Goal: Contribute content: Contribute content

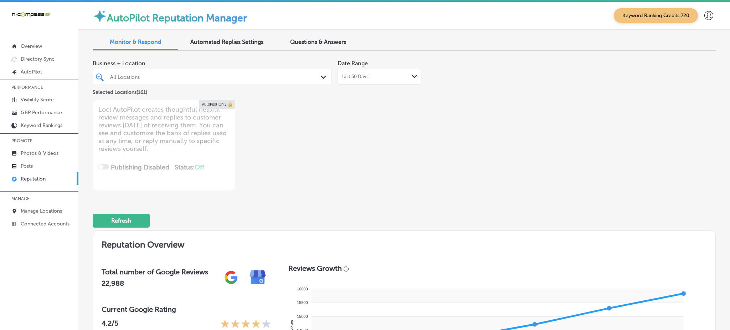
type textarea "x"
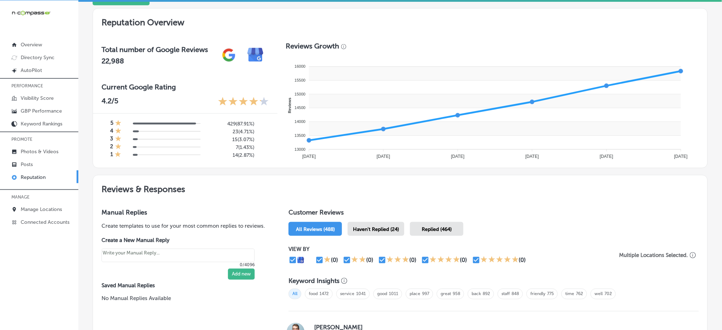
scroll to position [237, 0]
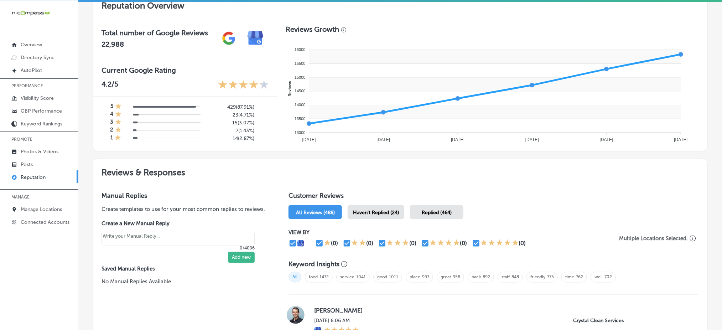
click at [398, 210] on div "Haven't Replied (24)" at bounding box center [376, 212] width 57 height 14
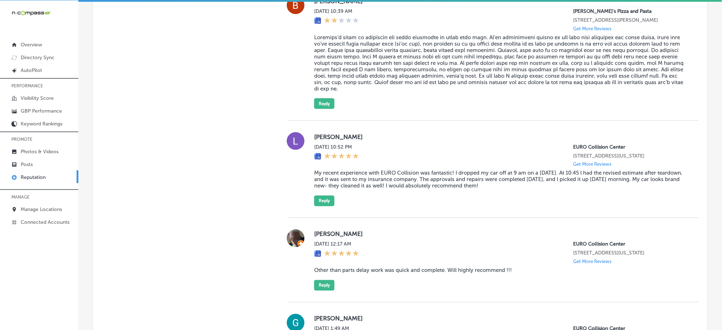
scroll to position [1330, 0]
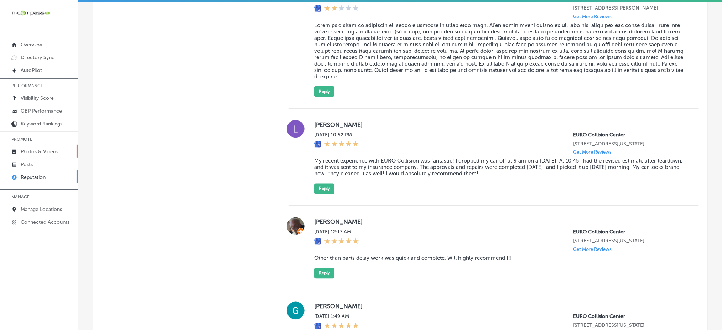
click at [38, 151] on p "Photos & Videos" at bounding box center [40, 152] width 38 height 6
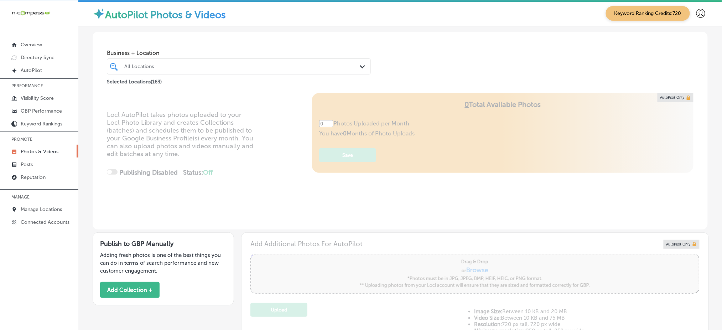
type input "5"
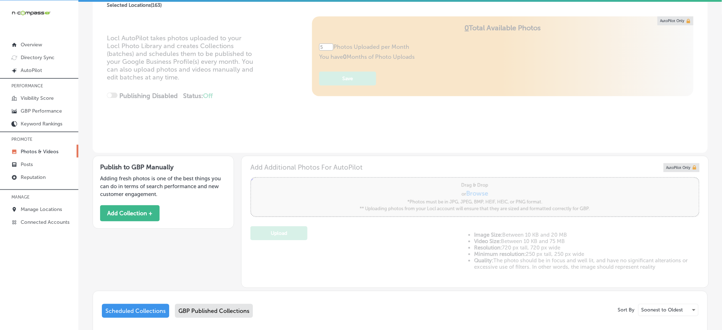
scroll to position [74, 0]
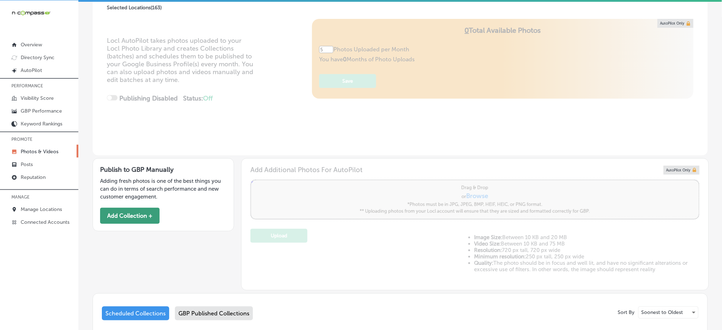
click at [110, 221] on button "Add Collection +" at bounding box center [130, 216] width 60 height 16
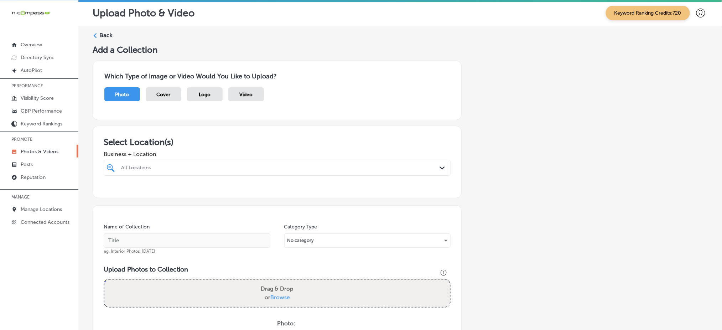
click at [192, 163] on div at bounding box center [261, 168] width 282 height 10
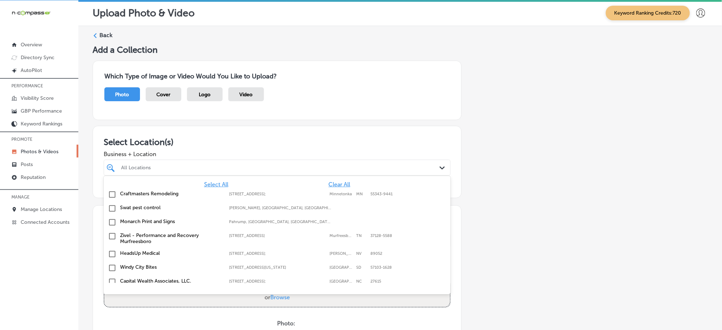
click at [337, 182] on span "Clear All" at bounding box center [340, 184] width 22 height 7
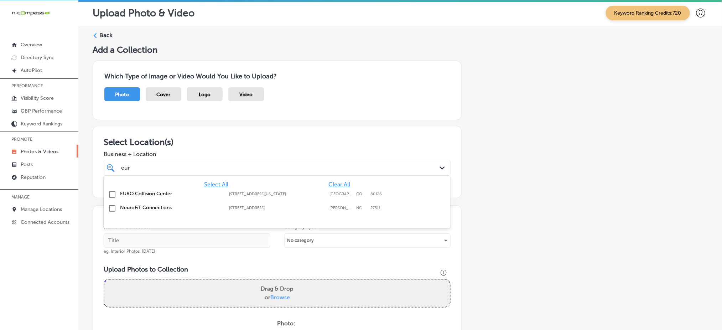
type input "euro"
click at [41, 206] on p "Manage Locations" at bounding box center [41, 209] width 41 height 6
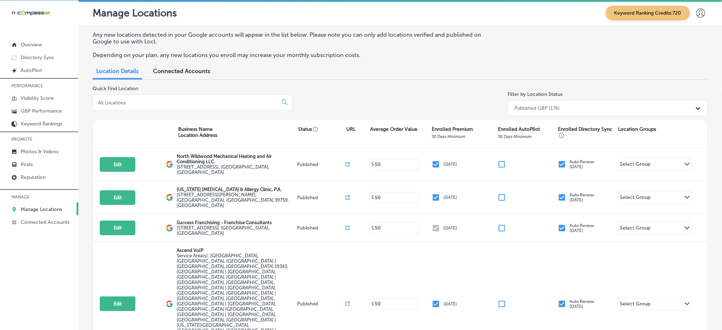
click at [210, 107] on div at bounding box center [193, 102] width 200 height 16
click at [208, 103] on input at bounding box center [186, 102] width 179 height 6
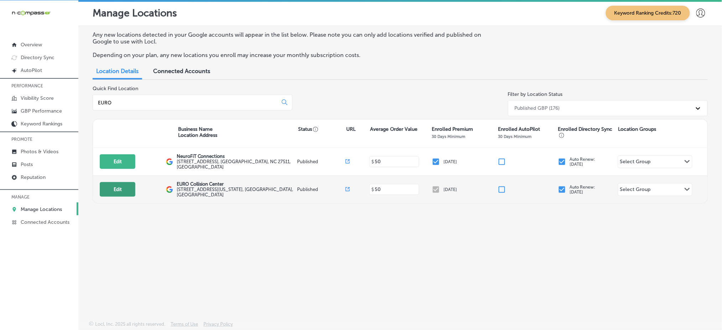
type input "EURO"
click at [127, 182] on button "Edit" at bounding box center [118, 189] width 36 height 15
select select "US"
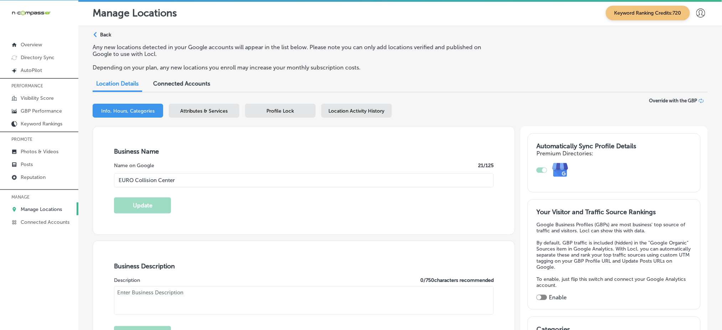
type input "EURO Collision Center"
type input "[STREET_ADDRESS][US_STATE]"
type input "[GEOGRAPHIC_DATA]"
type input "80126"
type input "US"
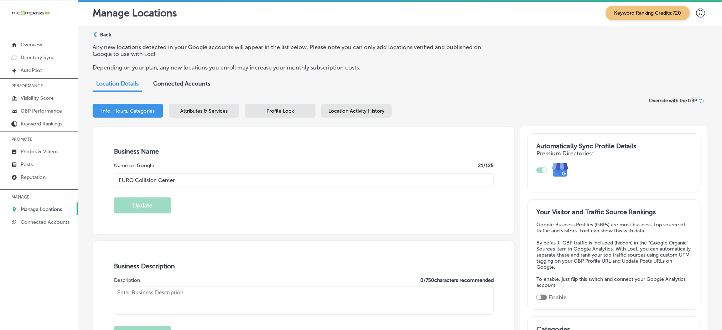
type textarea "EURO Collision Center is an independent auto body shop and collision repair cen…"
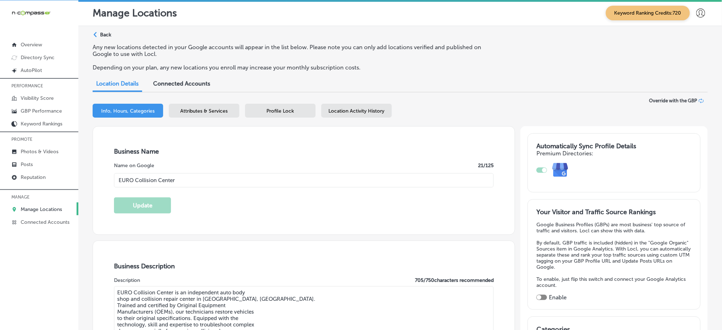
type input "[URL][DOMAIN_NAME]"
type input "[PHONE_NUMBER]"
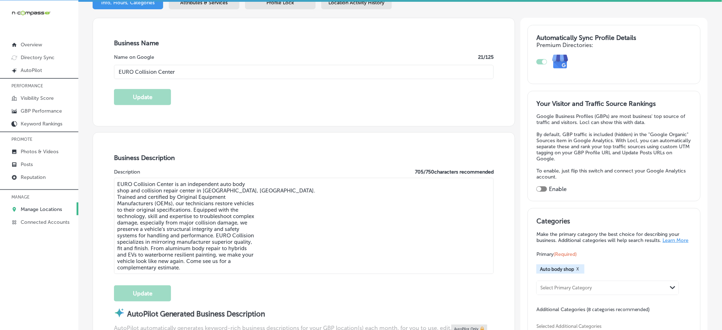
scroll to position [190, 0]
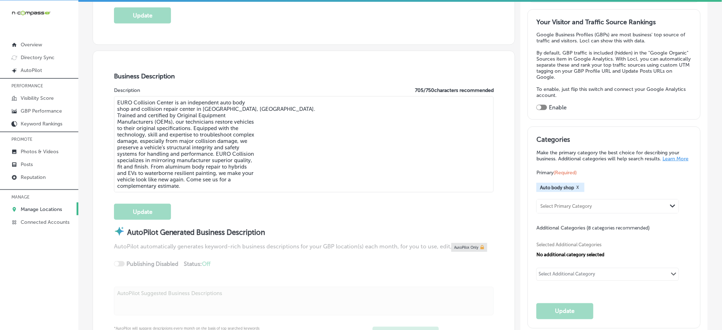
click at [542, 105] on div at bounding box center [542, 107] width 11 height 5
click at [541, 105] on div at bounding box center [542, 107] width 11 height 5
checkbox input "true"
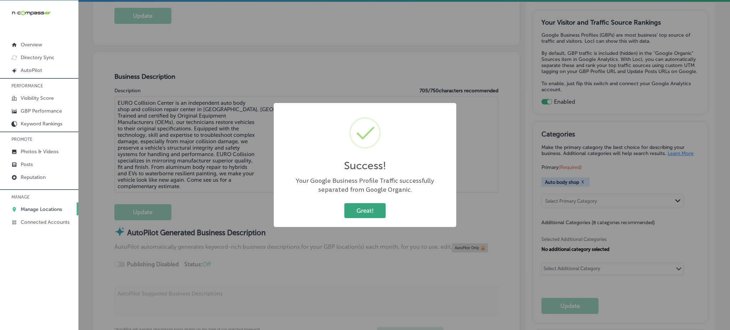
click at [361, 211] on button "Great!" at bounding box center [364, 210] width 41 height 15
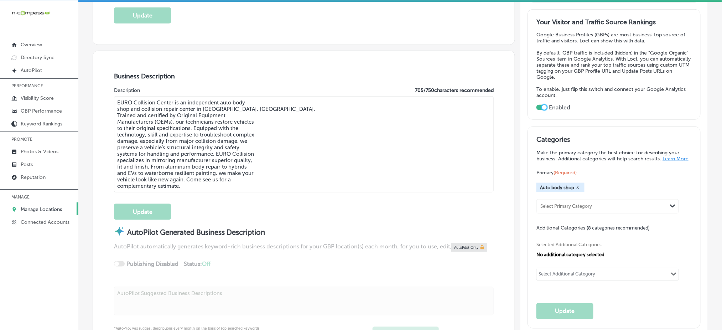
click at [176, 163] on textarea "EURO Collision Center is an independent auto body shop and collision repair cen…" at bounding box center [304, 144] width 380 height 96
paste textarea ", located in [GEOGRAPHIC_DATA], [GEOGRAPHIC_DATA], is a certified auto body sho…"
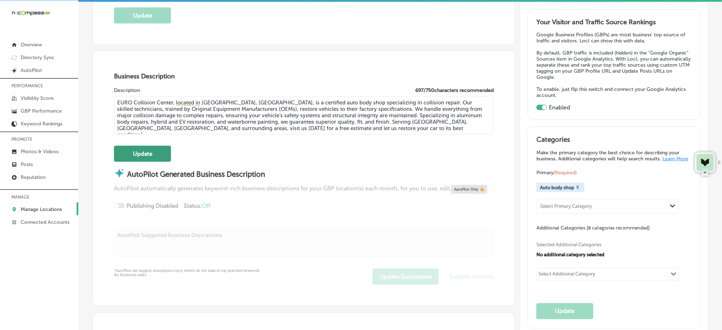
type textarea "EURO Collision Center, located in [GEOGRAPHIC_DATA], [GEOGRAPHIC_DATA], is a ce…"
click at [150, 152] on button "Update" at bounding box center [142, 154] width 57 height 16
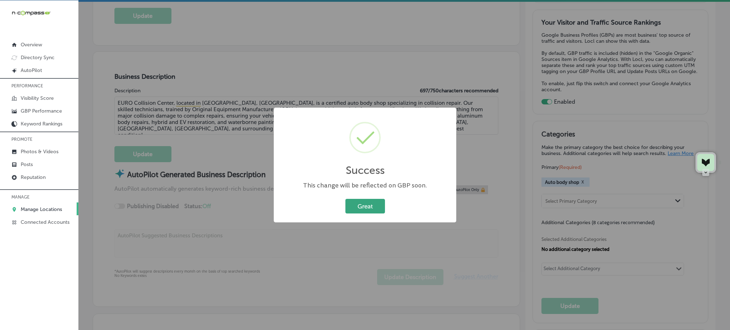
click at [366, 211] on button "Great" at bounding box center [365, 206] width 40 height 15
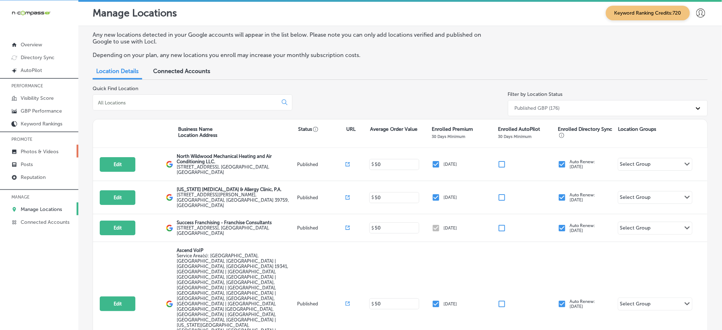
click at [50, 149] on p "Photos & Videos" at bounding box center [40, 152] width 38 height 6
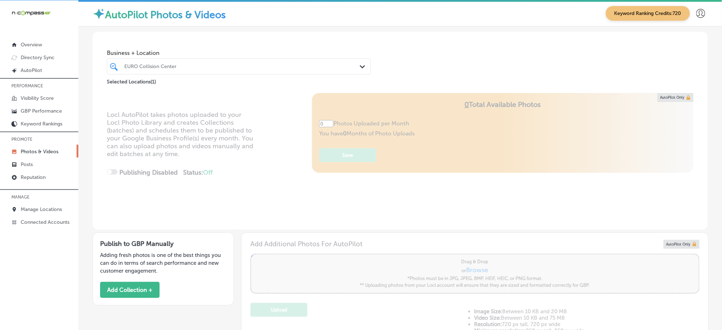
type input "5"
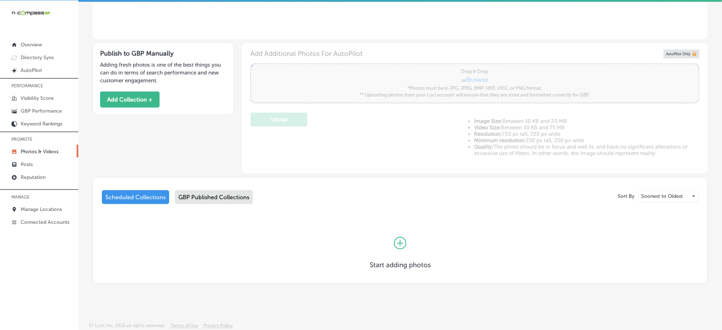
scroll to position [191, 0]
click at [133, 97] on button "Add Collection +" at bounding box center [130, 99] width 60 height 16
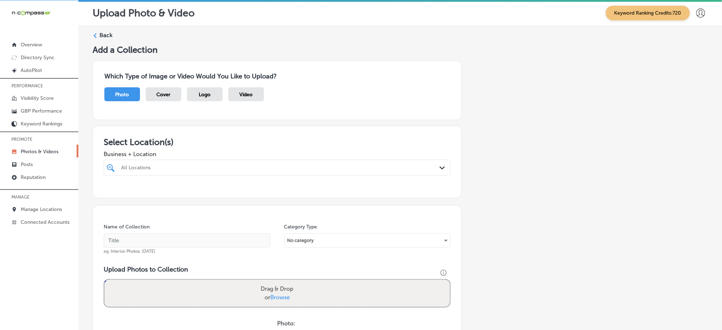
click at [138, 165] on div "All Locations" at bounding box center [280, 168] width 319 height 6
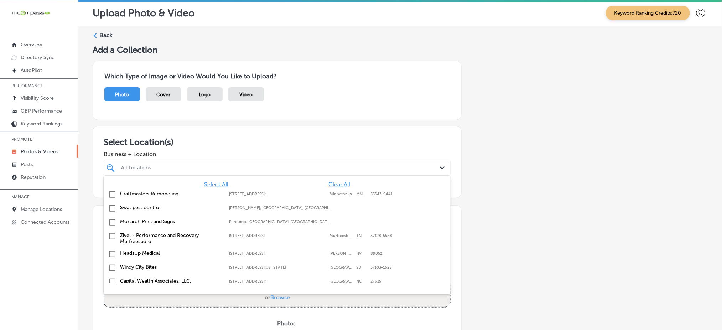
click at [331, 182] on span "Clear All" at bounding box center [340, 184] width 22 height 7
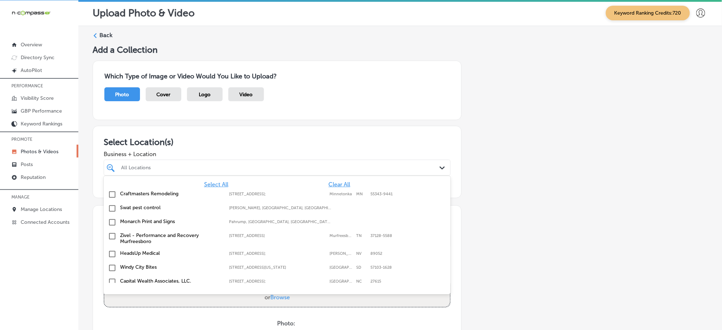
click at [331, 182] on span "Clear All" at bounding box center [340, 184] width 22 height 7
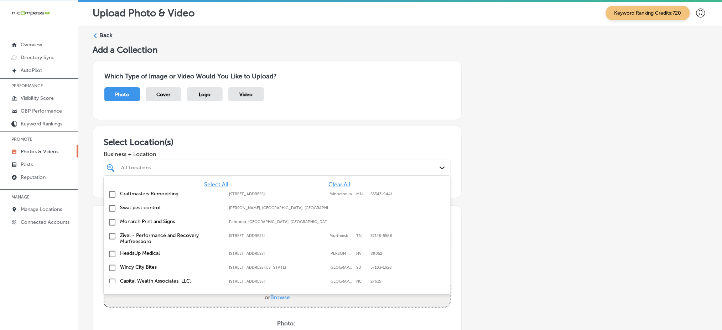
click at [331, 182] on span "Clear All" at bounding box center [340, 184] width 22 height 7
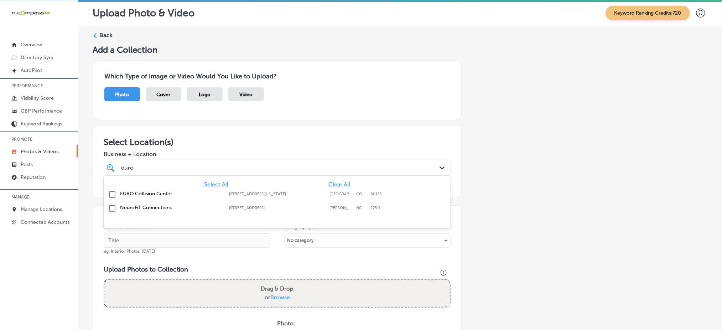
click at [319, 192] on label "[STREET_ADDRESS][US_STATE]" at bounding box center [277, 194] width 97 height 5
type input "euro"
click at [333, 147] on div "Business + Location option [STREET_ADDRESS][US_STATE]. option [STREET_ADDRESS][…" at bounding box center [277, 161] width 347 height 29
click at [320, 163] on div "euro euro" at bounding box center [261, 168] width 282 height 10
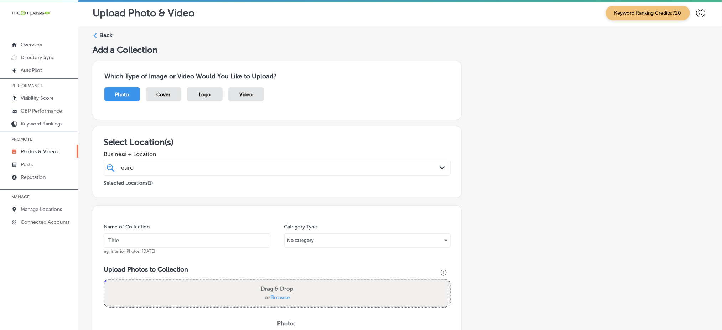
click at [320, 164] on div "euro euro" at bounding box center [261, 168] width 282 height 10
click at [213, 239] on input "text" at bounding box center [187, 240] width 167 height 14
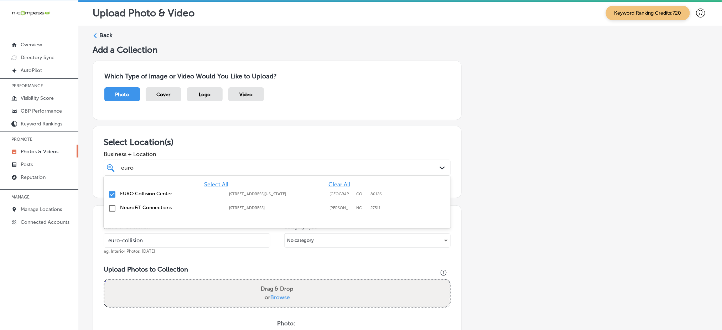
click at [151, 166] on div "euro euro" at bounding box center [261, 168] width 282 height 10
click at [155, 243] on input "euro-collision" at bounding box center [187, 240] width 167 height 14
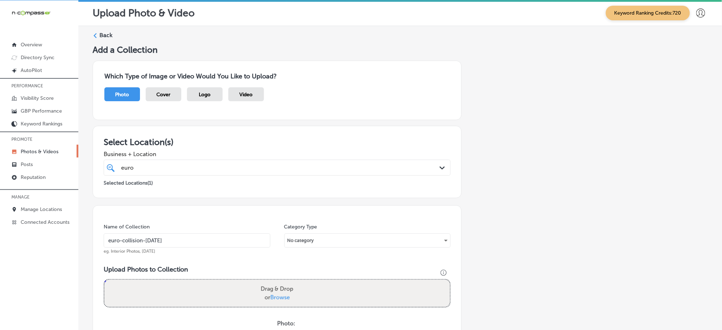
click at [155, 243] on input "euro-collision-[DATE]" at bounding box center [187, 240] width 167 height 14
type input "euro-collision-[DATE]"
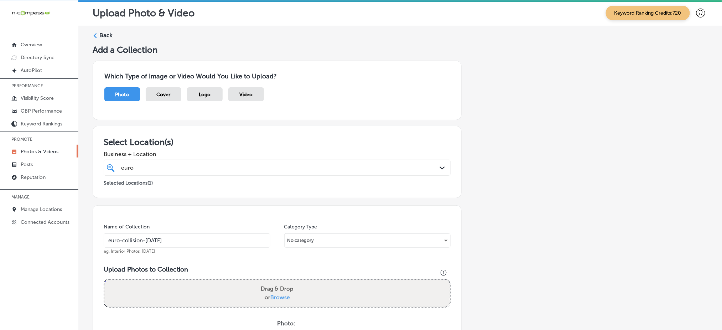
click at [274, 294] on span "Browse" at bounding box center [280, 297] width 20 height 7
click at [274, 282] on input "Drag & Drop or Browse" at bounding box center [277, 281] width 346 height 2
type input "C:\fakepath\paintless-dent-repair-euro-collision-center-highlands-ranch-co (21)…"
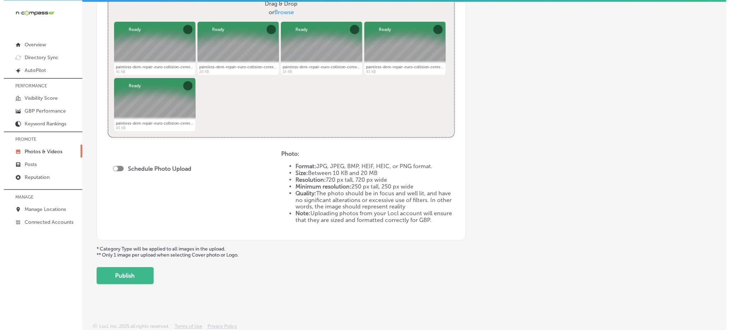
scroll to position [286, 0]
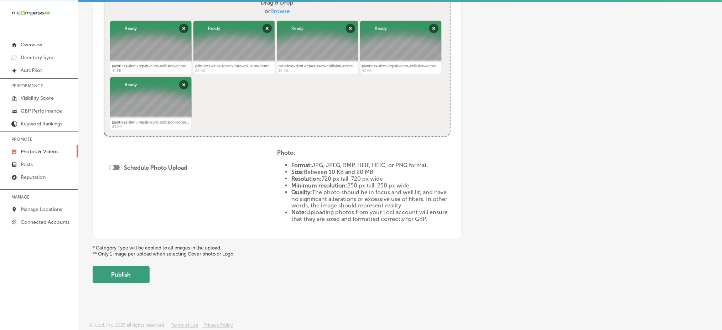
click at [133, 272] on button "Publish" at bounding box center [121, 274] width 57 height 17
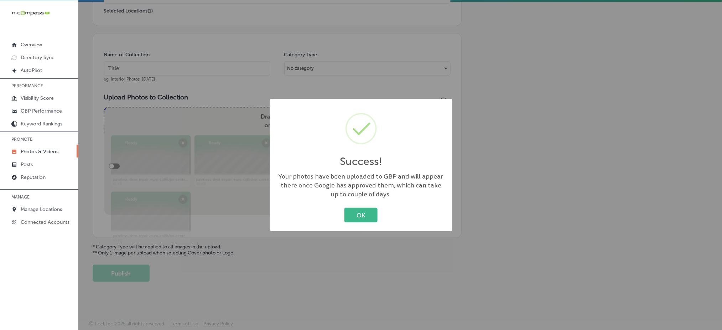
scroll to position [170, 0]
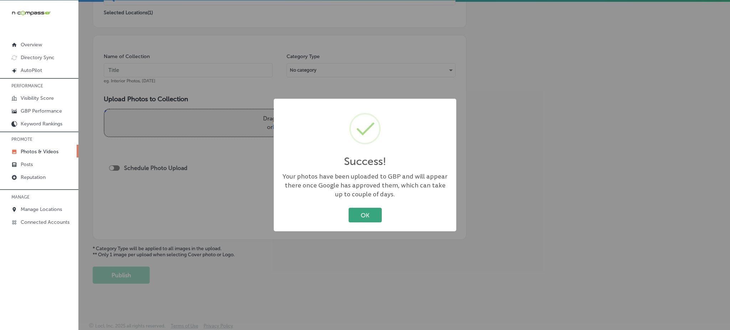
click at [350, 212] on button "OK" at bounding box center [365, 215] width 33 height 15
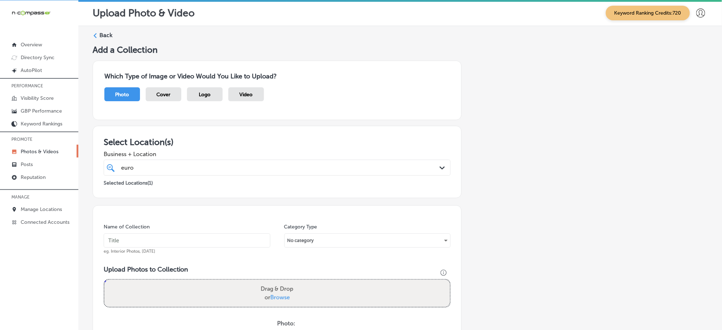
scroll to position [0, 0]
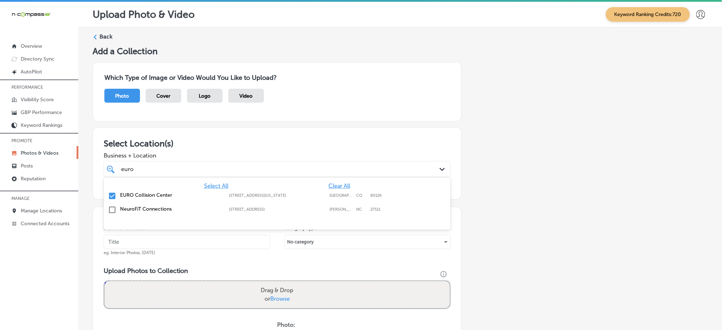
click at [216, 169] on div "euro euro" at bounding box center [261, 169] width 282 height 10
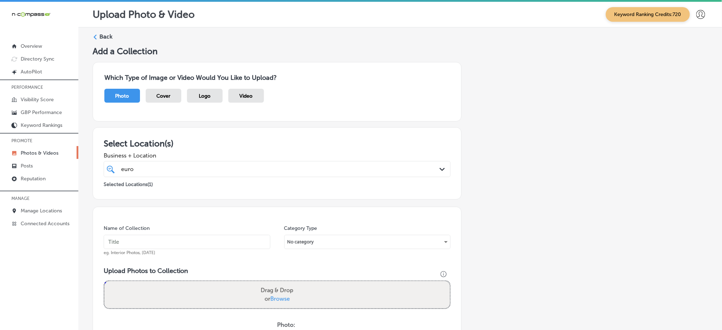
click at [216, 169] on div "euro euro" at bounding box center [261, 169] width 282 height 10
click at [169, 239] on input "text" at bounding box center [187, 242] width 167 height 14
paste input "euro-collision-[DATE]"
type input "euro-collision-[DATE]"
click at [277, 298] on span "Browse" at bounding box center [280, 298] width 20 height 7
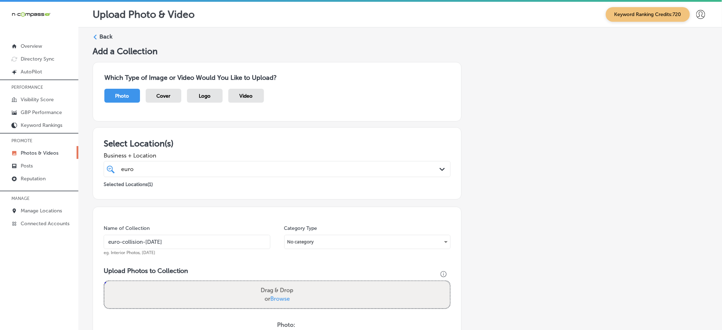
click at [277, 283] on input "Drag & Drop or Browse" at bounding box center [277, 282] width 346 height 2
type input "C:\fakepath\paintless-dent-repair-euro-collision-center-highlands-ranch-co (1).…"
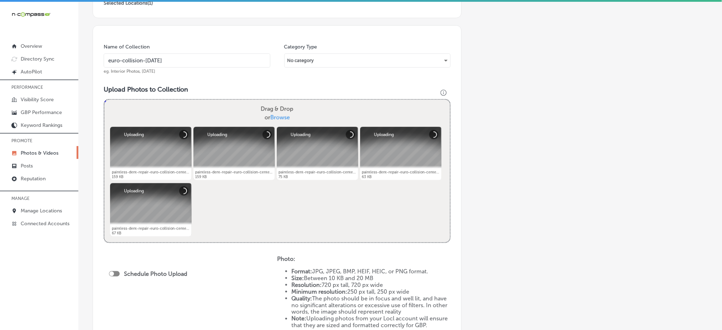
scroll to position [285, 0]
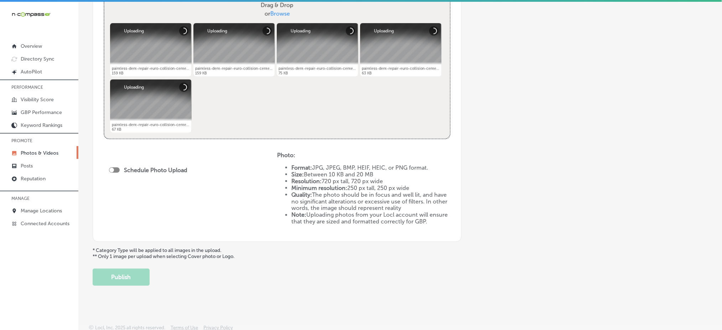
click at [115, 168] on div at bounding box center [114, 169] width 11 height 5
checkbox input "true"
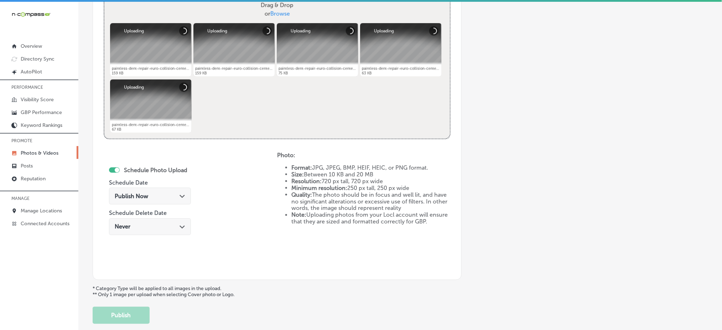
click at [122, 195] on span "Publish Now" at bounding box center [131, 196] width 33 height 7
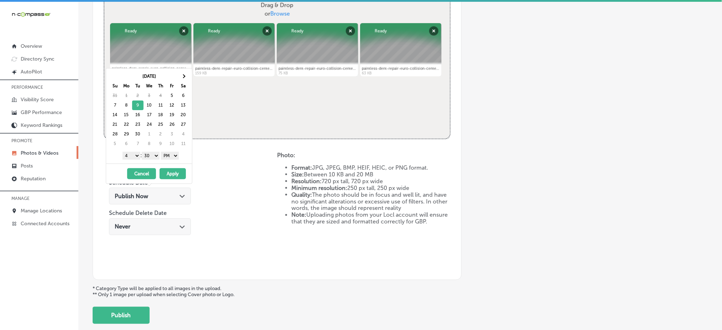
click at [130, 156] on select "1 2 3 4 5 6 7 8 9 10 11 12" at bounding box center [132, 156] width 18 height 8
click at [146, 157] on select "00 10 20 30 40 50" at bounding box center [151, 156] width 18 height 8
click at [169, 174] on button "Apply" at bounding box center [173, 173] width 26 height 11
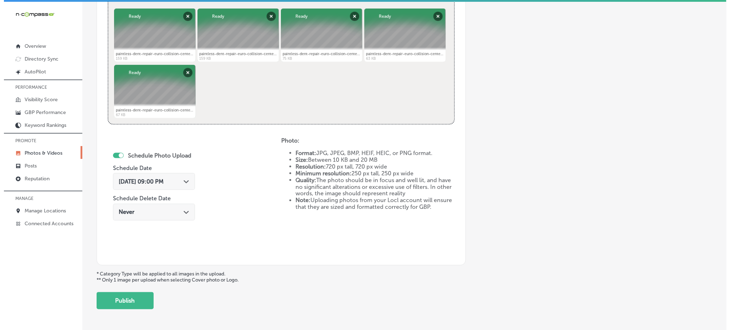
scroll to position [324, 0]
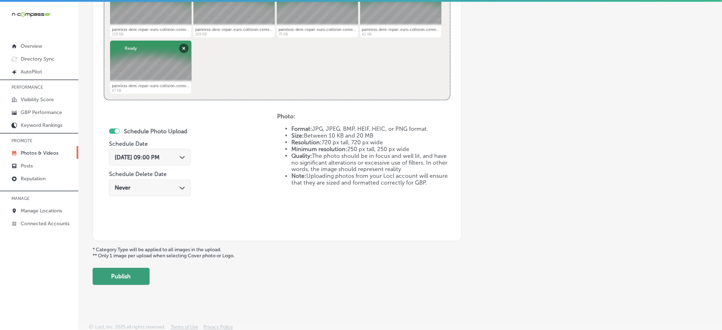
click at [131, 273] on button "Publish" at bounding box center [121, 276] width 57 height 17
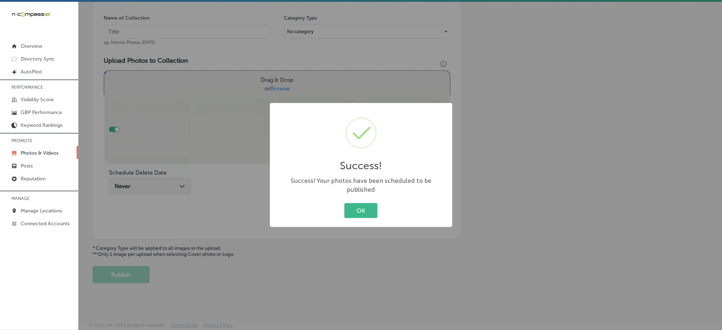
scroll to position [208, 0]
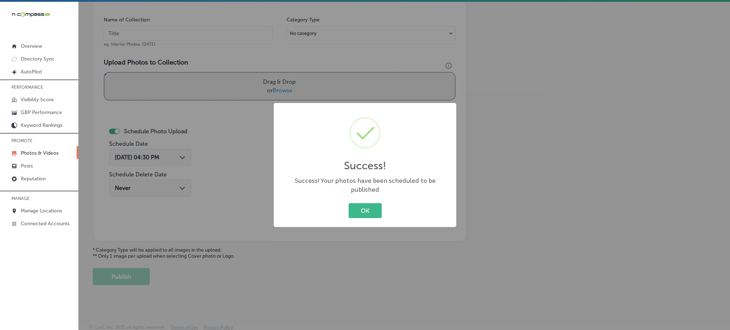
click at [366, 201] on div "OK Cancel" at bounding box center [365, 210] width 168 height 19
click at [365, 203] on button "OK" at bounding box center [365, 210] width 33 height 15
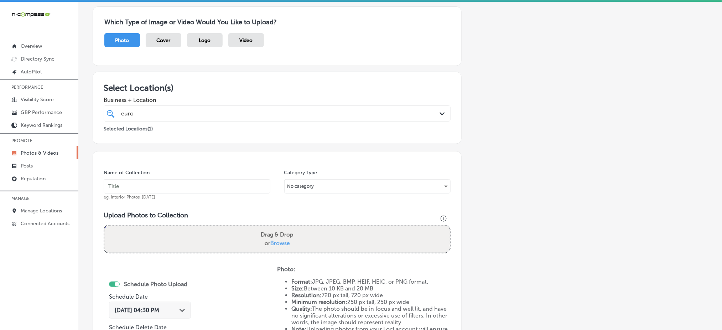
scroll to position [19, 0]
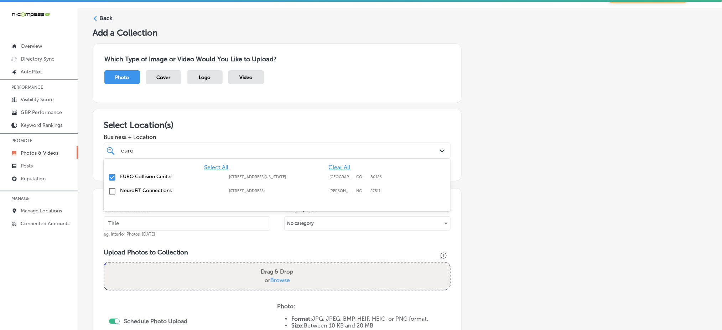
click at [202, 151] on div "euro euro" at bounding box center [261, 151] width 282 height 10
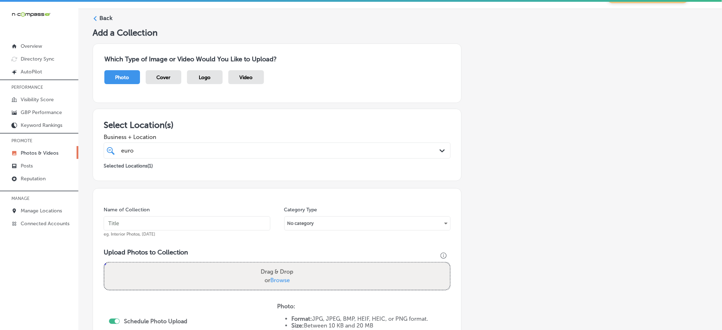
click at [202, 151] on div "euro euro" at bounding box center [261, 151] width 282 height 10
click at [139, 226] on input "text" at bounding box center [187, 223] width 167 height 14
paste input "euro-collision-[DATE]"
type input "euro-collision-[DATE]"
click at [280, 277] on span "Browse" at bounding box center [280, 280] width 20 height 7
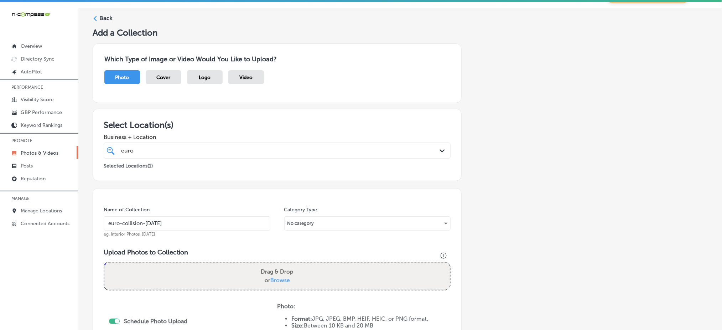
click at [280, 265] on input "Drag & Drop or Browse" at bounding box center [277, 264] width 346 height 2
type input "C:\fakepath\paintless-dent-repair-euro-collision-center-highlands-ranch-co (6).…"
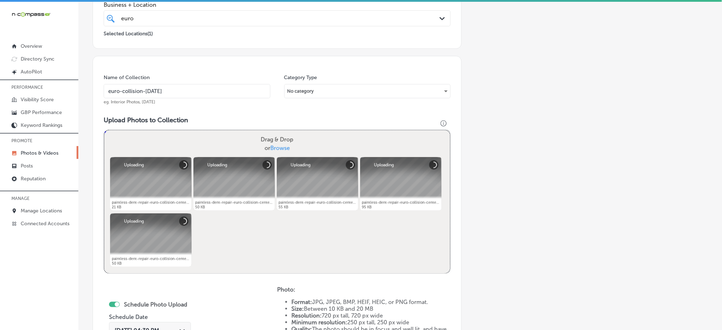
scroll to position [208, 0]
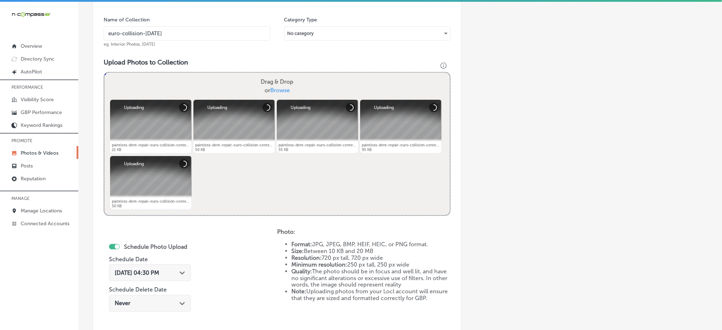
click at [142, 276] on div "[DATE] 04:30 PM Path Created with Sketch." at bounding box center [150, 272] width 82 height 17
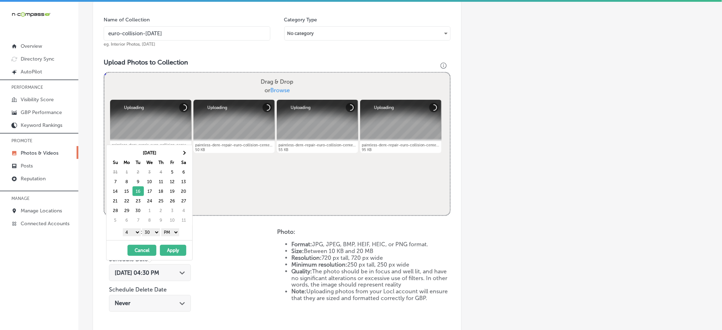
click at [135, 234] on select "1 2 3 4 5 6 7 8 9 10 11 12" at bounding box center [132, 232] width 18 height 8
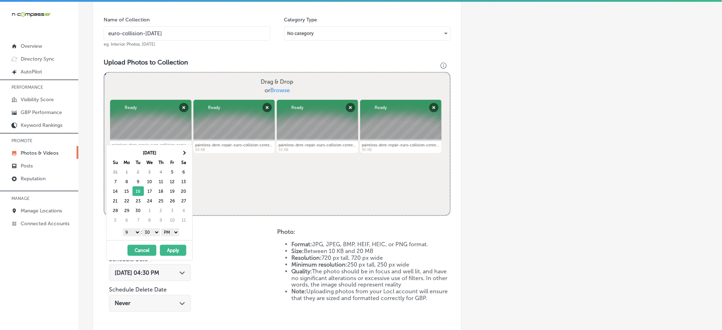
click at [154, 233] on select "00 10 20 30 40 50" at bounding box center [151, 232] width 18 height 8
click at [169, 248] on button "Apply" at bounding box center [173, 250] width 26 height 11
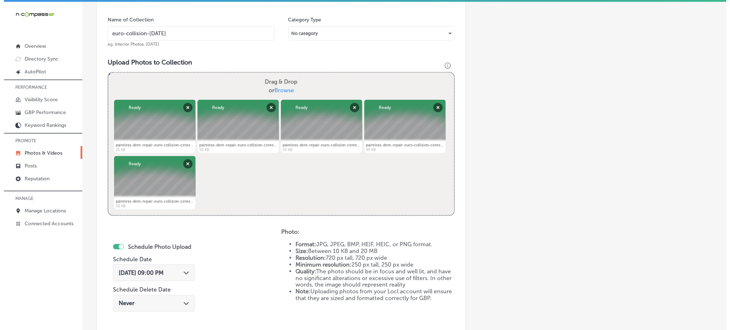
scroll to position [324, 0]
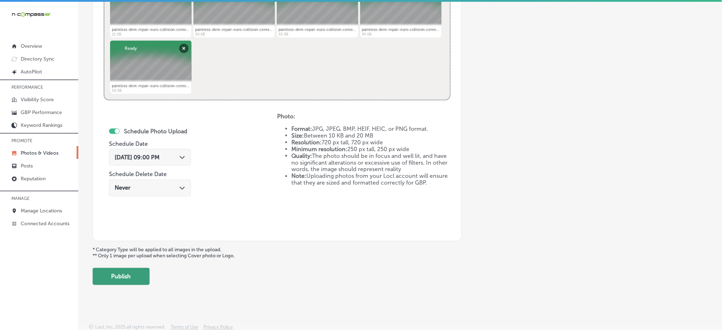
click at [143, 283] on button "Publish" at bounding box center [121, 276] width 57 height 17
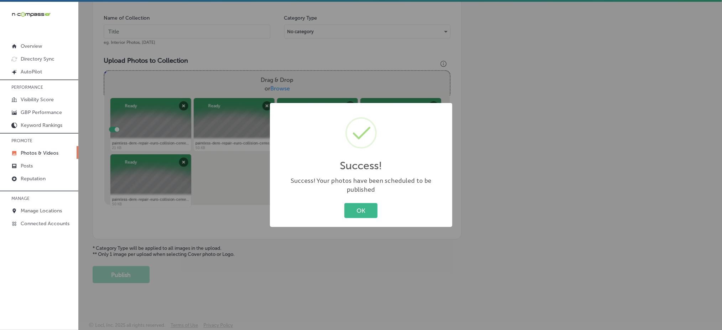
scroll to position [208, 0]
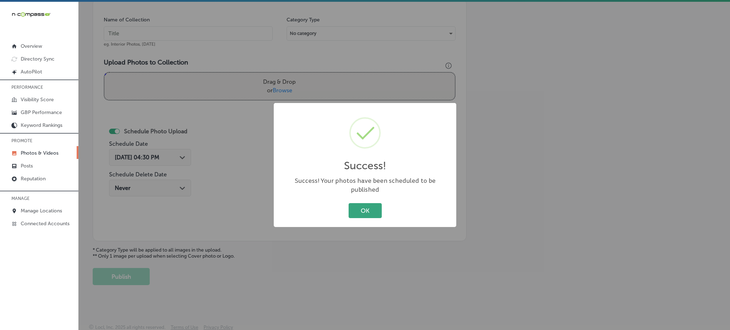
click at [363, 203] on button "OK" at bounding box center [365, 210] width 33 height 15
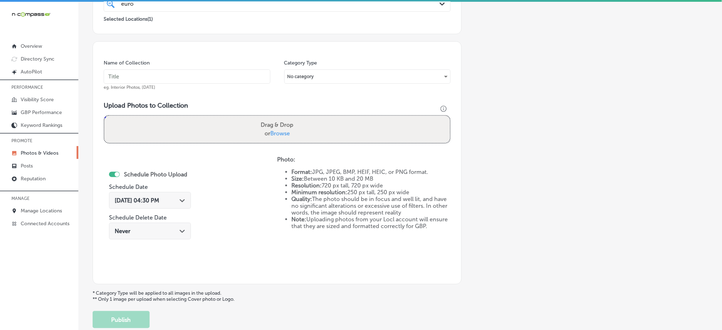
scroll to position [66, 0]
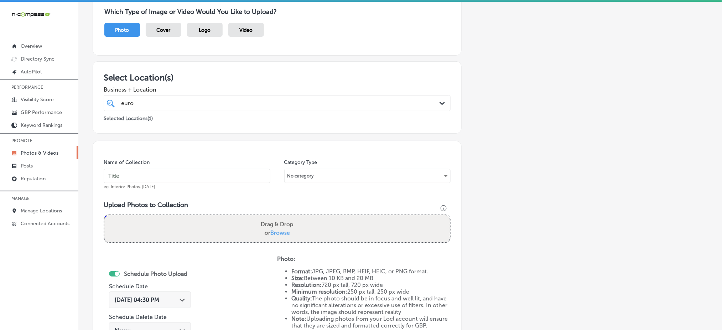
click at [159, 171] on input "text" at bounding box center [187, 176] width 167 height 14
paste input "euro-collision-[DATE]"
type input "euro-collision-[DATE]"
click at [284, 232] on span "Browse" at bounding box center [280, 232] width 20 height 7
click at [284, 217] on input "Drag & Drop or Browse" at bounding box center [277, 216] width 346 height 2
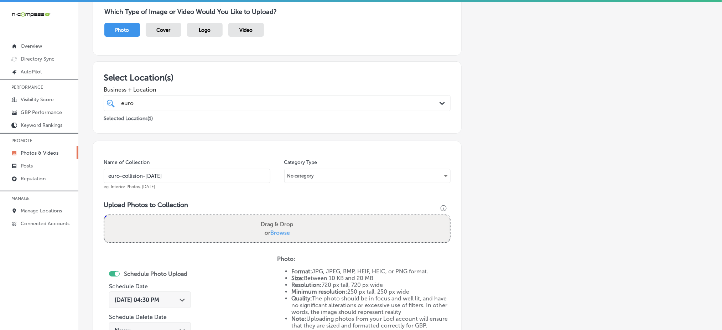
type input "C:\fakepath\paintless-dent-repair-euro-collision-center-highlands-ranch-co (11)…"
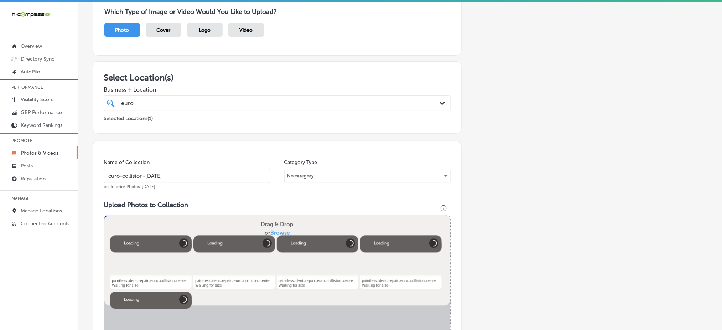
scroll to position [304, 0]
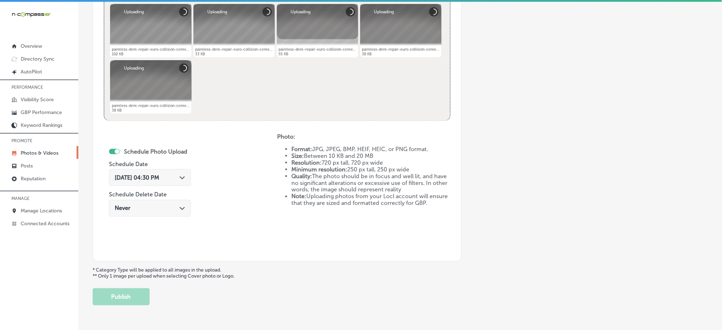
click at [145, 177] on span "[DATE] 04:30 PM" at bounding box center [137, 177] width 45 height 7
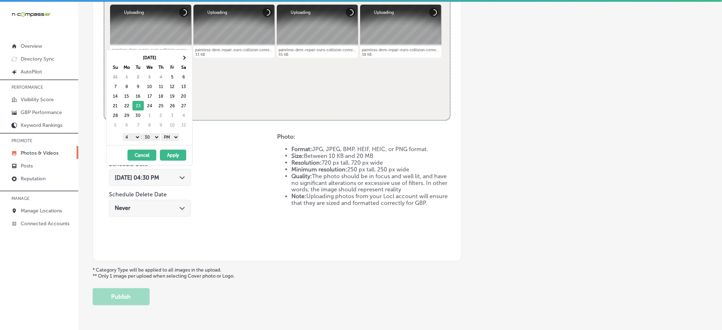
click at [136, 140] on select "1 2 3 4 5 6 7 8 9 10 11 12" at bounding box center [132, 137] width 18 height 8
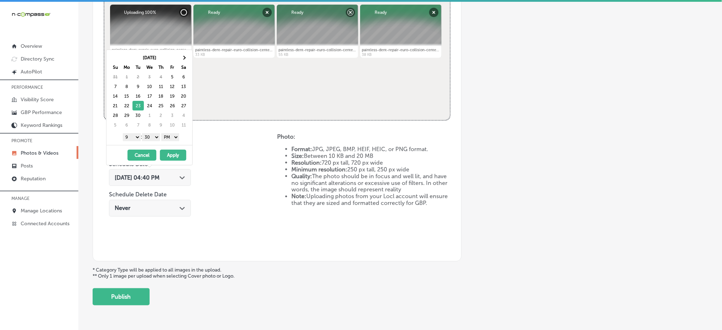
click at [145, 136] on select "00 10 20 30 40 50" at bounding box center [151, 137] width 18 height 8
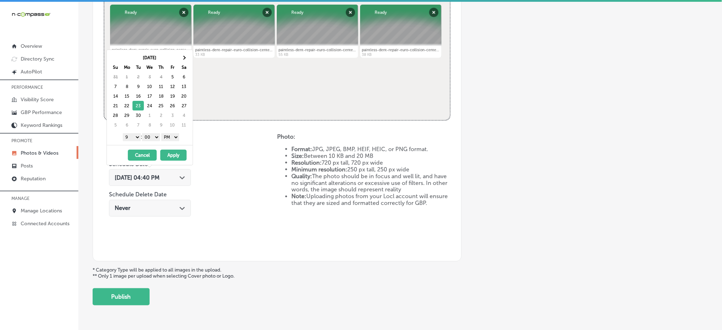
click at [169, 161] on div "[DATE] - [DATE] Cancel Apply" at bounding box center [150, 155] width 86 height 20
click at [170, 156] on button "Apply" at bounding box center [173, 155] width 26 height 11
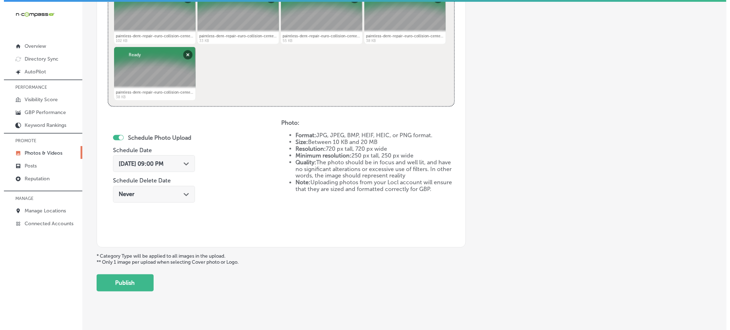
scroll to position [324, 0]
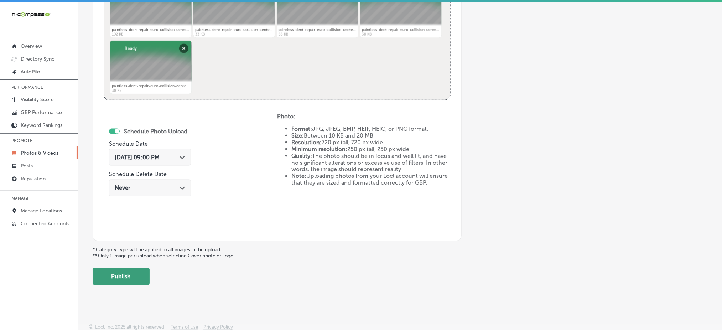
click at [138, 279] on button "Publish" at bounding box center [121, 276] width 57 height 17
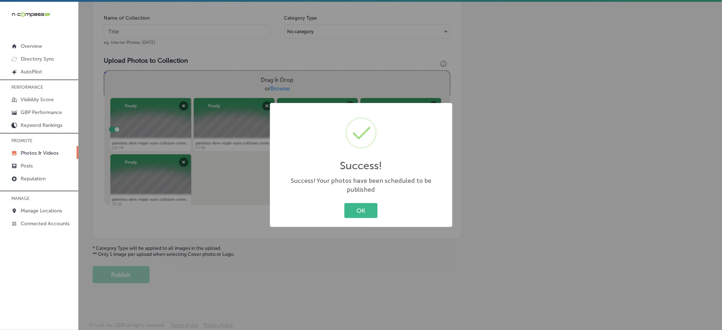
scroll to position [208, 0]
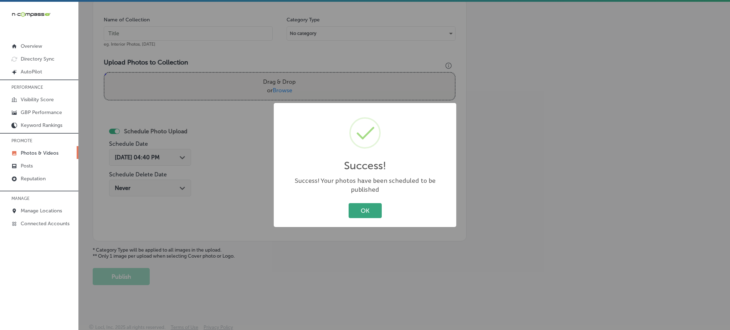
click at [364, 207] on button "OK" at bounding box center [365, 210] width 33 height 15
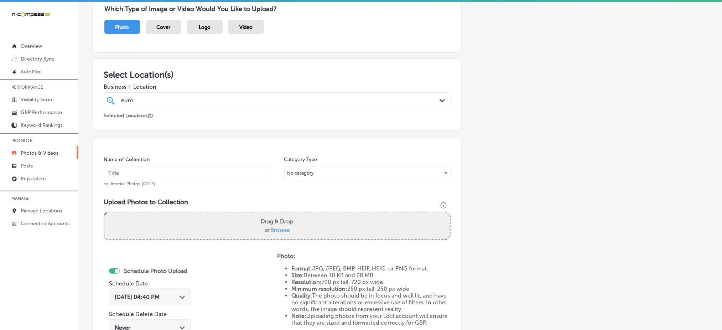
scroll to position [66, 0]
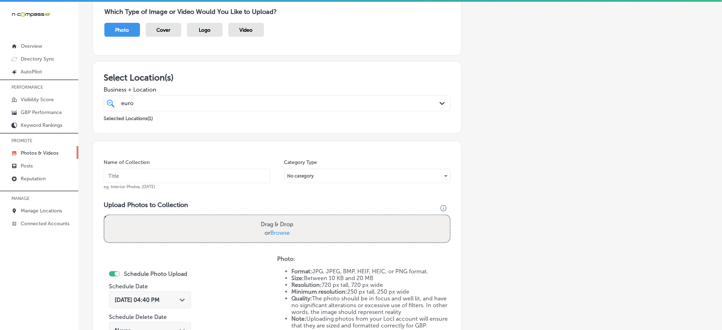
click at [161, 105] on div "euro euro" at bounding box center [261, 103] width 282 height 10
click at [168, 172] on input "text" at bounding box center [187, 176] width 167 height 14
paste input "euro-collision-[DATE]"
type input "euro-collision-[DATE]"
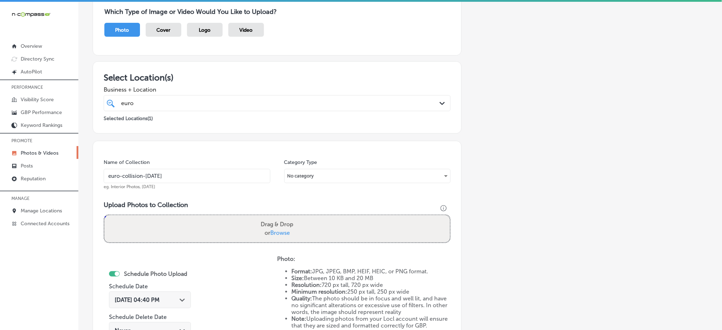
click at [274, 232] on span "Browse" at bounding box center [280, 232] width 20 height 7
click at [274, 217] on input "Drag & Drop or Browse" at bounding box center [277, 216] width 346 height 2
type input "C:\fakepath\paintless-dent-repair-euro-collision-center-highlands-ranch-co (16)…"
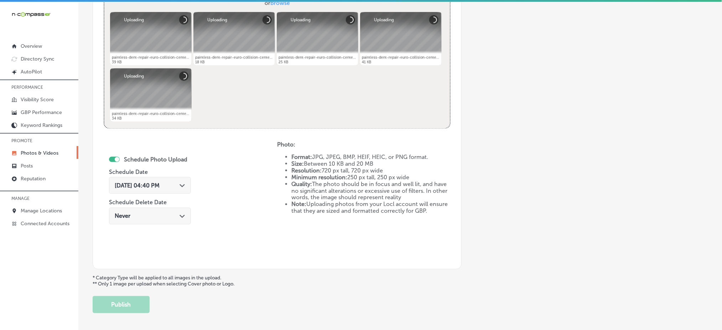
scroll to position [304, 0]
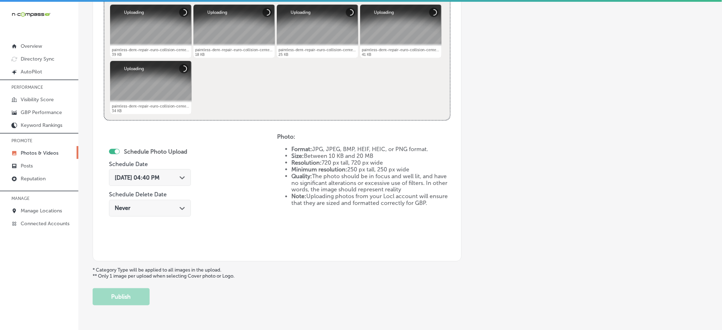
click at [166, 180] on div "[DATE] 04:40 PM Path Created with Sketch." at bounding box center [150, 177] width 82 height 17
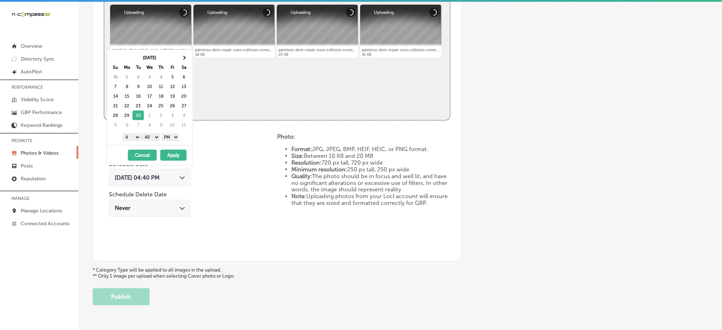
click at [132, 137] on select "1 2 3 4 5 6 7 8 9 10 11 12" at bounding box center [132, 137] width 18 height 8
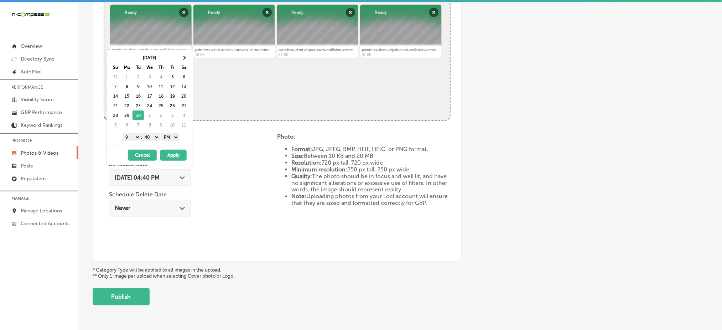
click at [151, 138] on select "00 10 20 30 40 50" at bounding box center [151, 137] width 18 height 8
click at [176, 158] on button "Apply" at bounding box center [173, 155] width 26 height 11
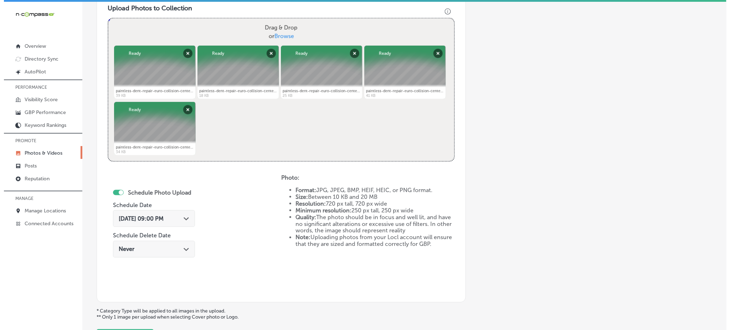
scroll to position [324, 0]
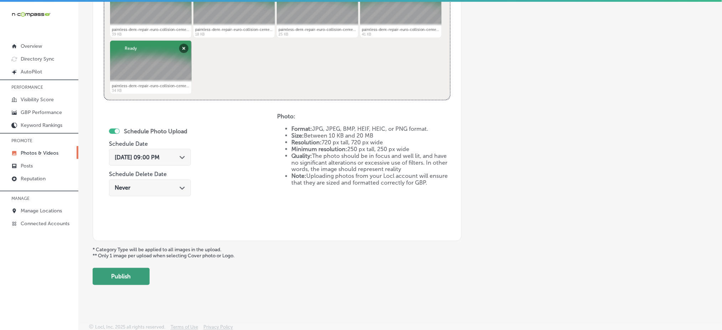
click at [125, 277] on button "Publish" at bounding box center [121, 276] width 57 height 17
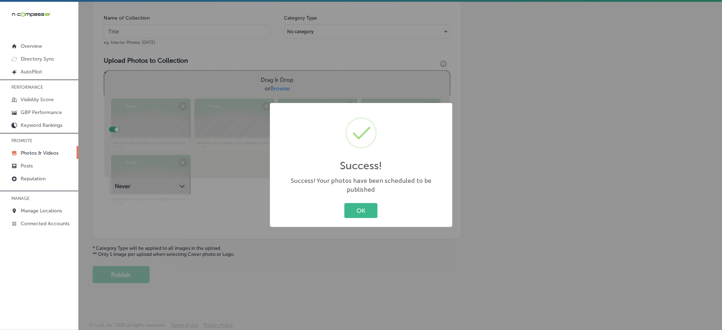
scroll to position [208, 0]
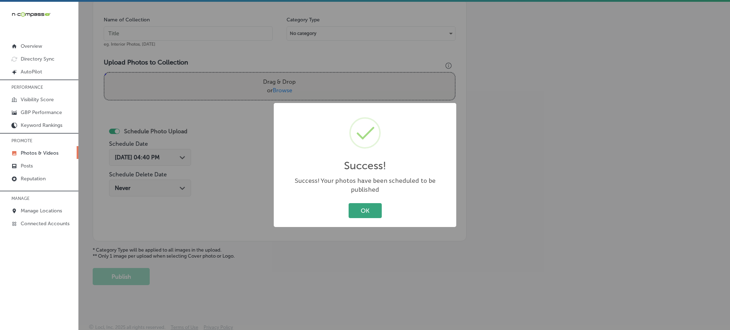
click at [374, 205] on button "OK" at bounding box center [365, 210] width 33 height 15
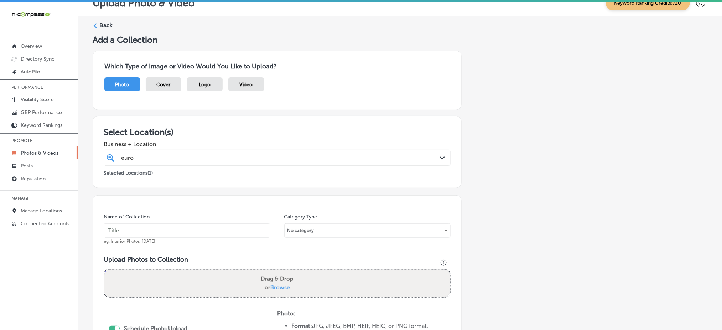
scroll to position [0, 0]
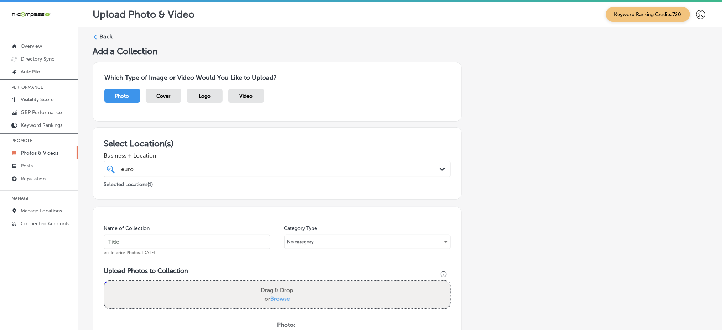
click at [243, 175] on div "euro euro Path Created with Sketch." at bounding box center [277, 169] width 347 height 16
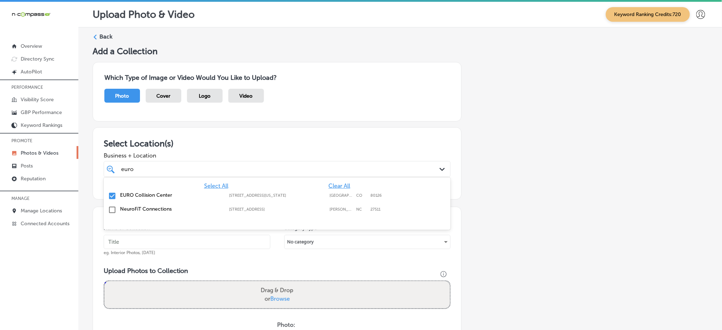
click at [243, 175] on div "euro euro Path Created with Sketch." at bounding box center [277, 169] width 347 height 16
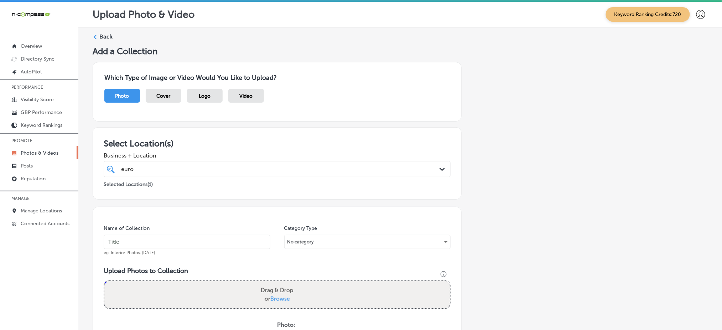
click at [200, 237] on input "text" at bounding box center [187, 242] width 167 height 14
paste input "euro-collision-[DATE]"
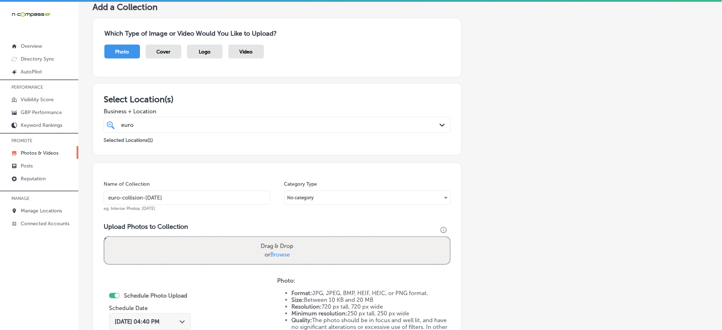
scroll to position [95, 0]
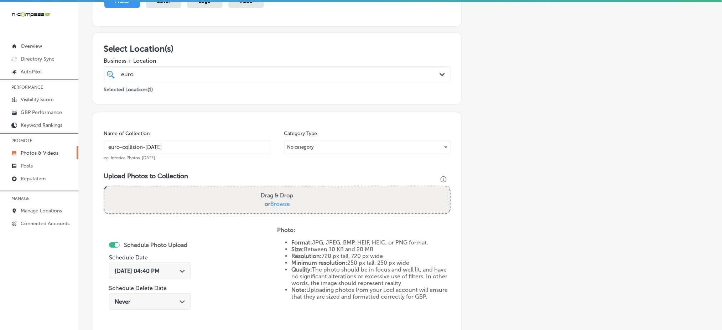
type input "euro-collision-[DATE]"
click at [274, 203] on span "Browse" at bounding box center [280, 204] width 20 height 7
click at [274, 189] on input "Drag & Drop or Browse" at bounding box center [277, 187] width 346 height 2
type input "C:\fakepath\collision-repair-shop-euro-collision-center-highlands-ranch-co (1).…"
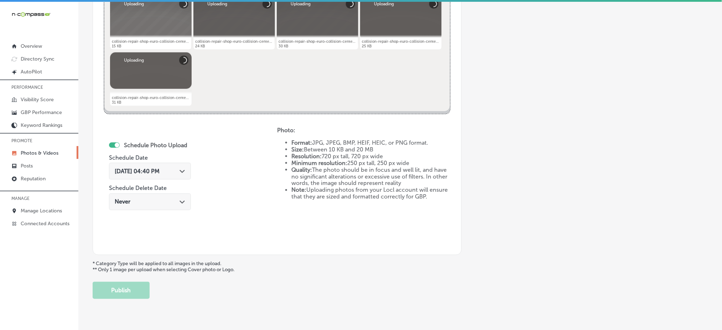
scroll to position [324, 0]
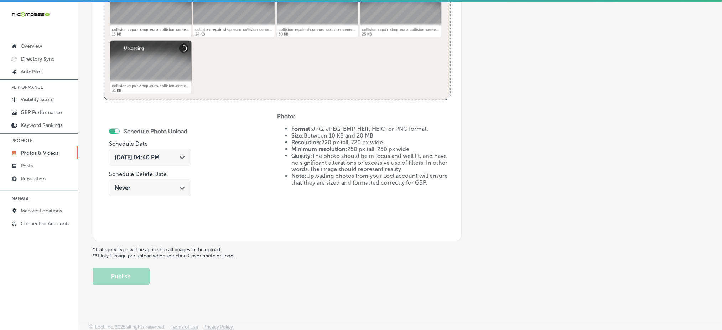
click at [159, 154] on span "[DATE] 04:40 PM" at bounding box center [137, 157] width 45 height 7
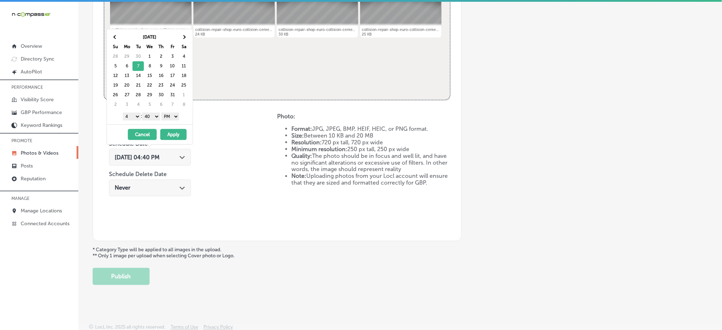
click at [137, 117] on select "1 2 3 4 5 6 7 8 9 10 11 12" at bounding box center [132, 117] width 18 height 8
click at [149, 116] on select "00 10 20 30 40 50" at bounding box center [151, 117] width 18 height 8
click at [174, 135] on button "Apply" at bounding box center [173, 134] width 26 height 11
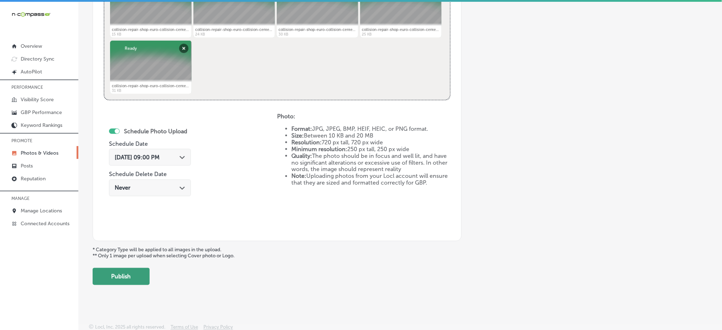
click at [132, 277] on button "Publish" at bounding box center [121, 276] width 57 height 17
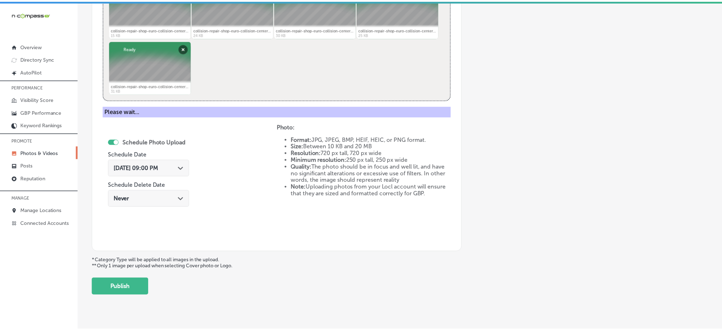
scroll to position [208, 0]
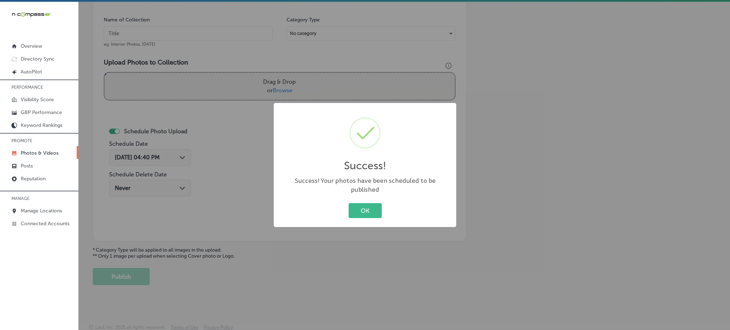
drag, startPoint x: 355, startPoint y: 214, endPoint x: 355, endPoint y: 210, distance: 4.3
click at [355, 213] on div "OK Cancel" at bounding box center [365, 210] width 168 height 19
click at [357, 207] on button "OK" at bounding box center [365, 210] width 33 height 15
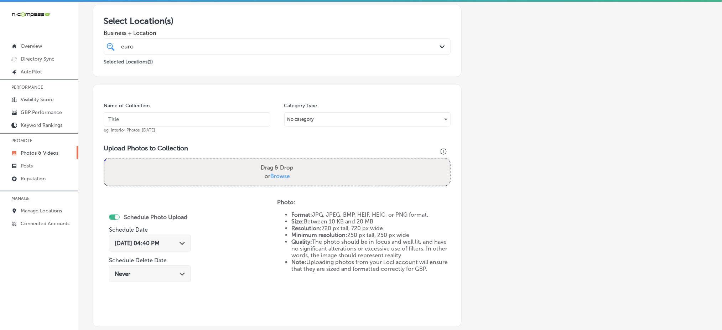
scroll to position [113, 0]
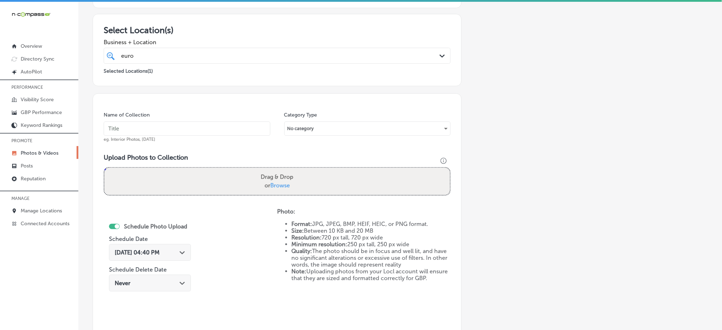
click at [182, 129] on input "text" at bounding box center [187, 129] width 167 height 14
paste input "euro-collision-[DATE]"
click at [181, 131] on input "euro-collision-[DATE]" at bounding box center [187, 129] width 167 height 14
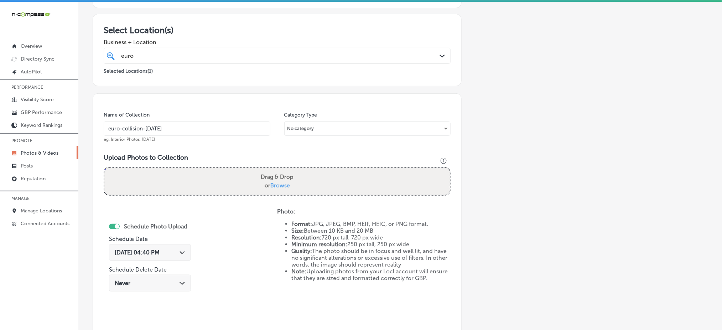
type input "euro-collision-[DATE]"
click at [278, 182] on span "Browse" at bounding box center [280, 185] width 20 height 7
click at [278, 170] on input "Drag & Drop or Browse" at bounding box center [277, 169] width 346 height 2
type input "C:\fakepath\collision-repair-shop-euro-collision-center-highlands-ranch-co (6).…"
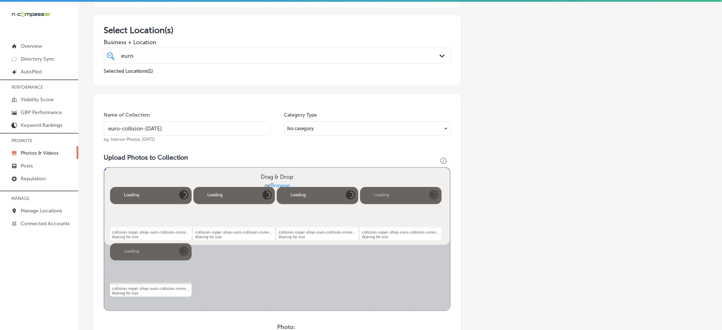
scroll to position [256, 0]
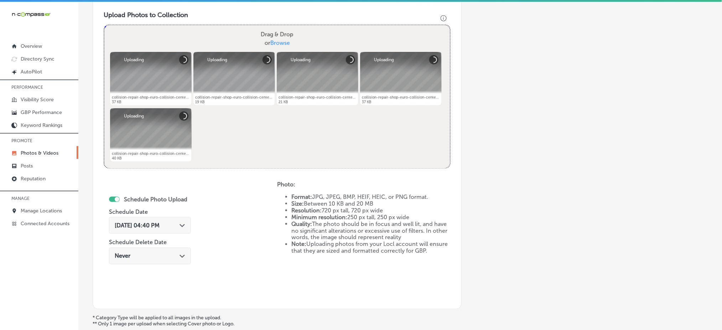
click at [160, 223] on span "[DATE] 04:40 PM" at bounding box center [137, 225] width 45 height 7
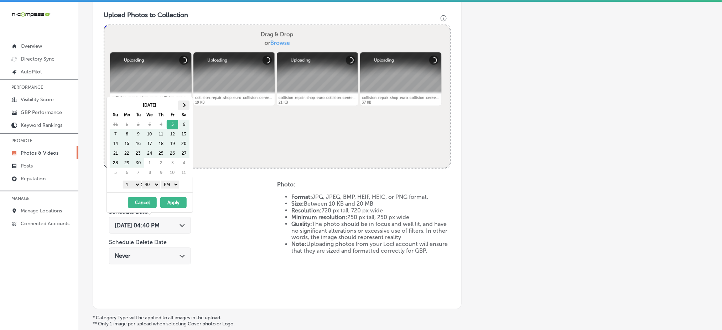
click at [183, 104] on span at bounding box center [184, 105] width 4 height 4
click at [130, 185] on select "1 2 3 4 5 6 7 8 9 10 11 12" at bounding box center [132, 185] width 18 height 8
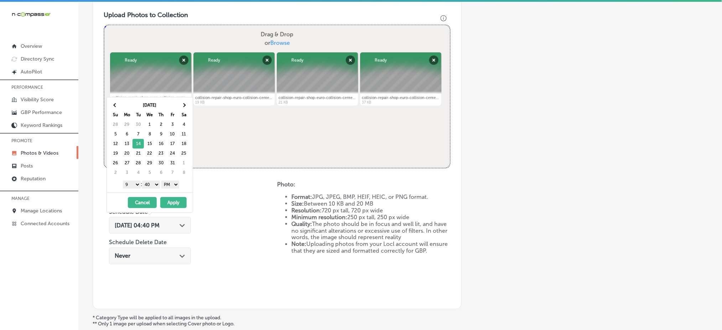
click at [152, 185] on select "00 10 20 30 40 50" at bounding box center [151, 185] width 18 height 8
click at [169, 201] on button "Apply" at bounding box center [173, 202] width 26 height 11
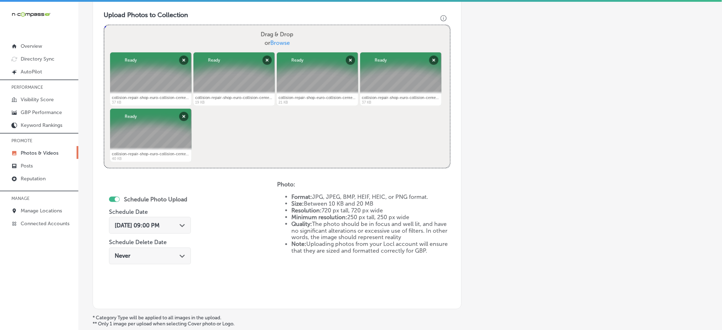
scroll to position [324, 0]
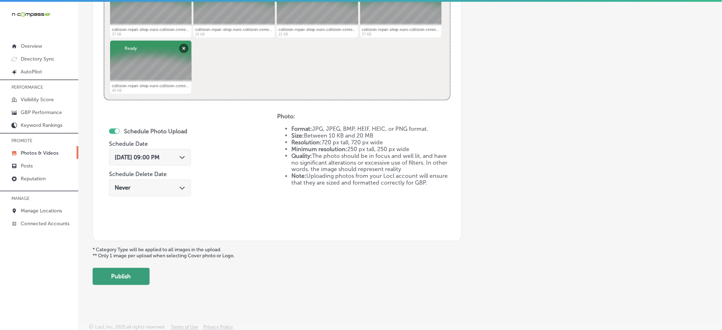
click at [138, 271] on button "Publish" at bounding box center [121, 276] width 57 height 17
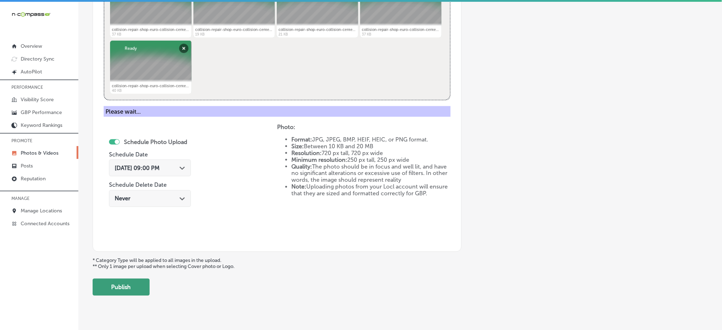
scroll to position [208, 0]
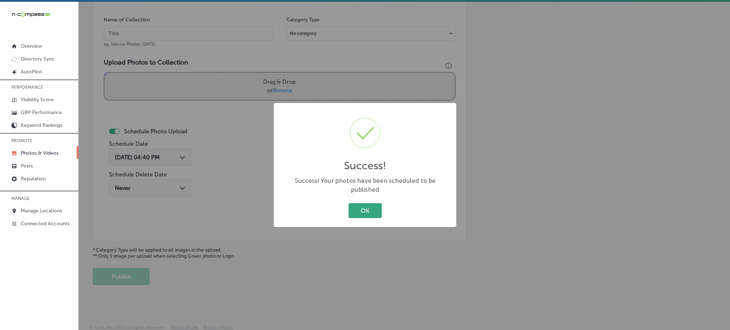
click at [367, 207] on button "OK" at bounding box center [365, 210] width 33 height 15
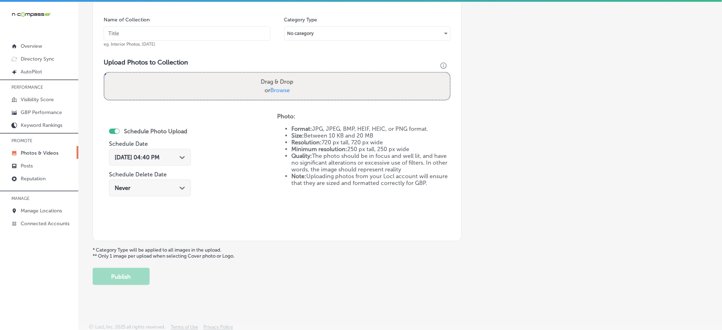
scroll to position [66, 0]
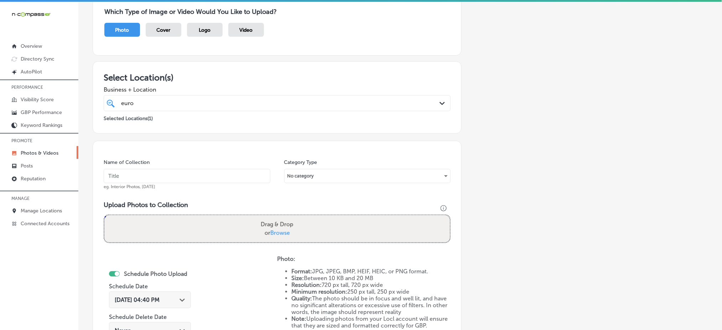
click at [230, 171] on input "text" at bounding box center [187, 176] width 167 height 14
paste input "euro-collision-[DATE]"
type input "euro-collision-[DATE]"
click at [280, 233] on span "Browse" at bounding box center [280, 232] width 20 height 7
click at [280, 217] on input "Drag & Drop or Browse" at bounding box center [277, 216] width 346 height 2
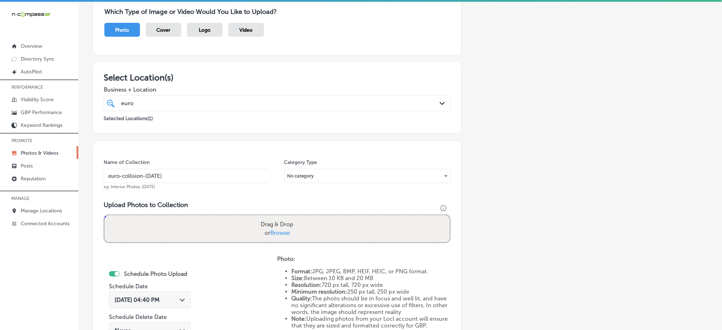
type input "C:\fakepath\collision-repair-shop-euro-collision-center-highlands-ranch-co (11)…"
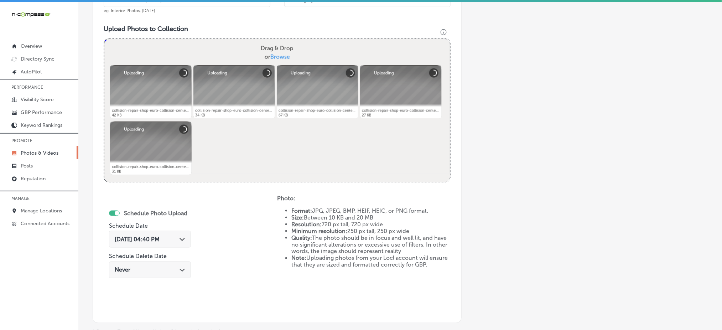
scroll to position [304, 0]
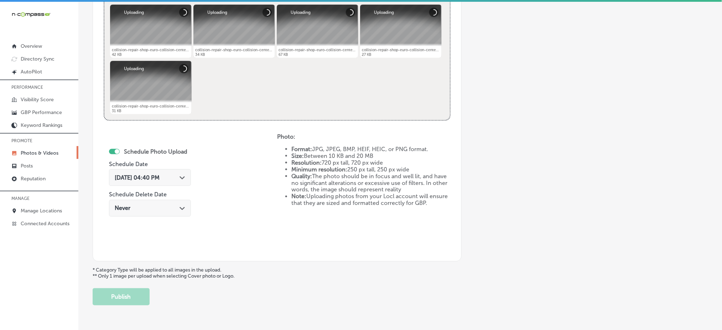
click at [187, 181] on div "[DATE] 04:40 PM Path Created with Sketch." at bounding box center [150, 177] width 82 height 17
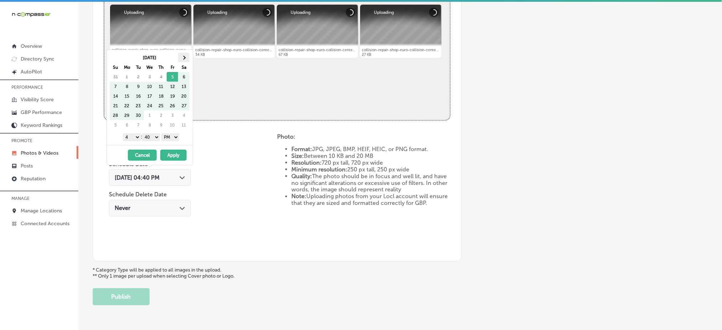
click at [182, 54] on th at bounding box center [183, 58] width 11 height 10
click at [134, 138] on select "1 2 3 4 5 6 7 8 9 10 11 12" at bounding box center [132, 137] width 18 height 8
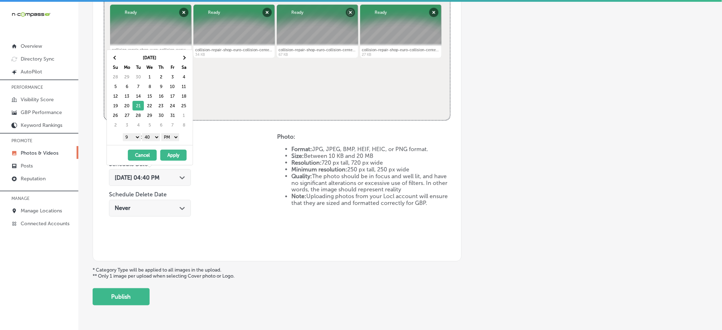
click at [153, 135] on select "00 10 20 30 40 50" at bounding box center [151, 137] width 18 height 8
click at [171, 154] on button "Apply" at bounding box center [173, 155] width 26 height 11
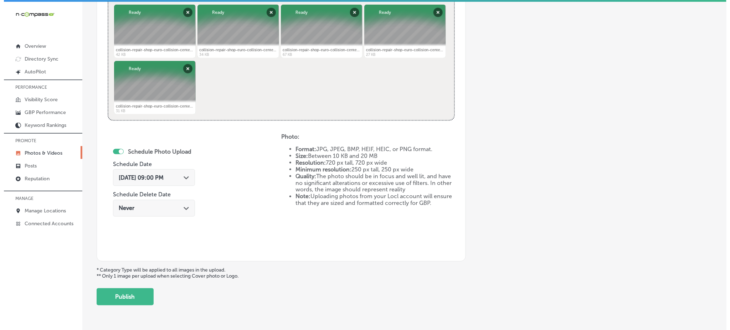
scroll to position [324, 0]
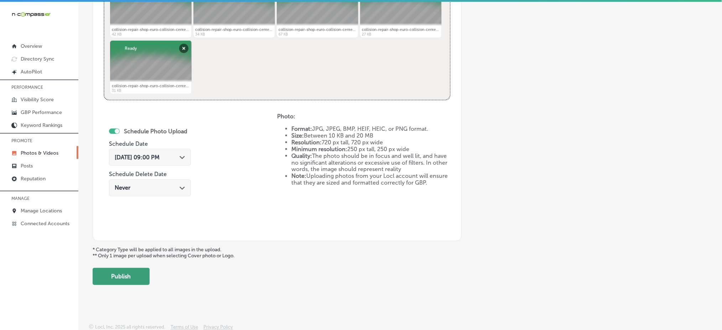
click at [140, 276] on button "Publish" at bounding box center [121, 276] width 57 height 17
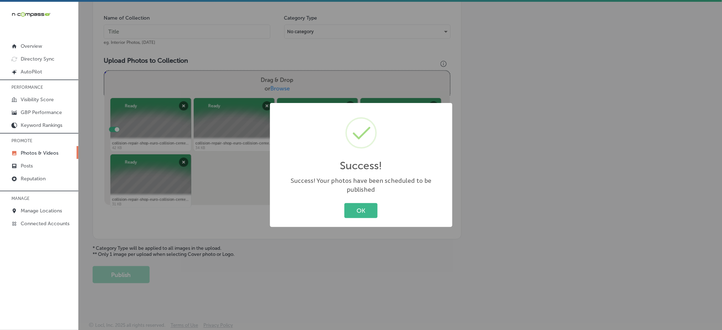
scroll to position [208, 0]
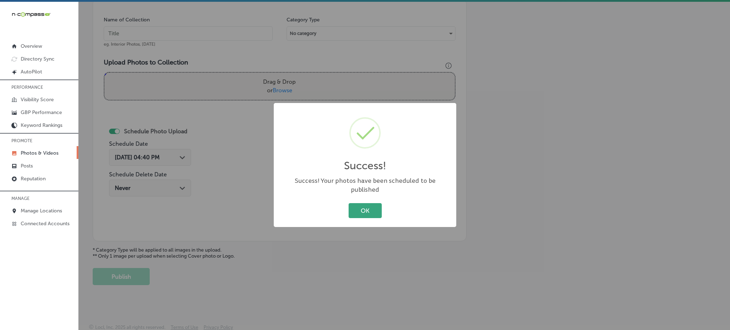
click at [360, 204] on button "OK" at bounding box center [365, 210] width 33 height 15
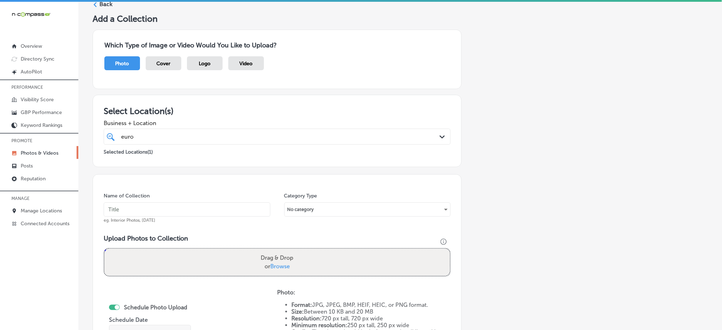
scroll to position [19, 0]
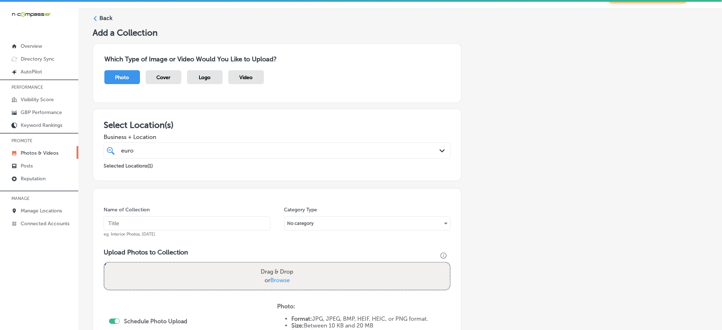
click at [231, 147] on div "euro euro" at bounding box center [261, 151] width 282 height 10
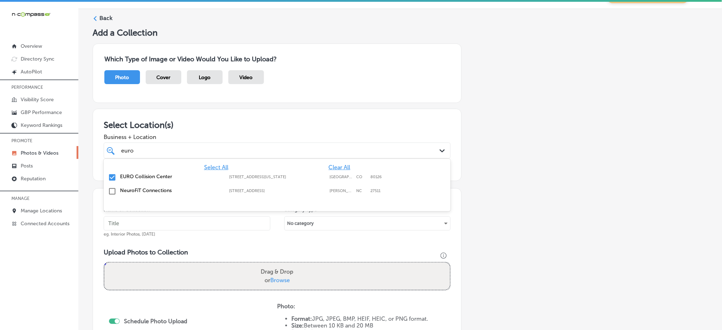
click at [231, 147] on div "euro euro" at bounding box center [261, 151] width 282 height 10
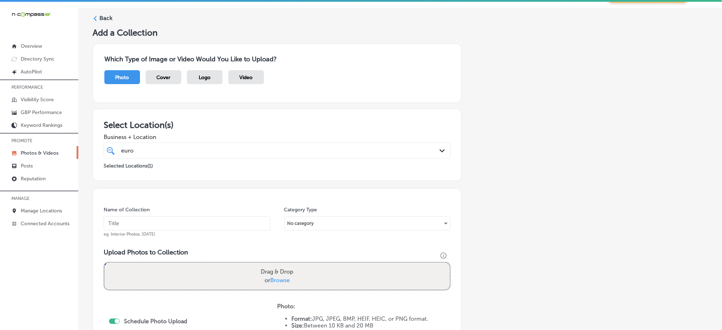
click at [151, 225] on input "text" at bounding box center [187, 223] width 167 height 14
paste input "euro-collision-[DATE]"
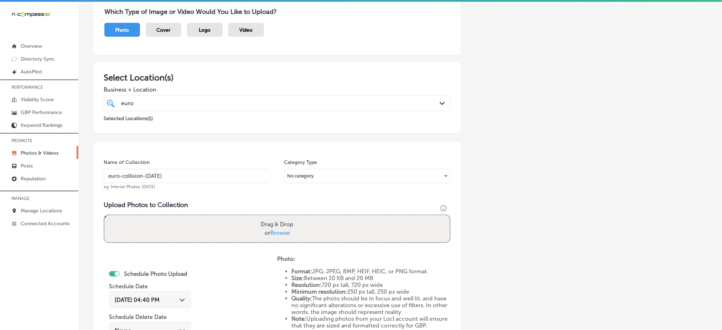
type input "euro-collision-[DATE]"
click at [274, 231] on span "Browse" at bounding box center [280, 232] width 20 height 7
click at [274, 217] on input "Drag & Drop or Browse" at bounding box center [277, 216] width 346 height 2
type input "C:\fakepath\collision-repair-shop-euro-collision-center-highlands-ranch-co (16)…"
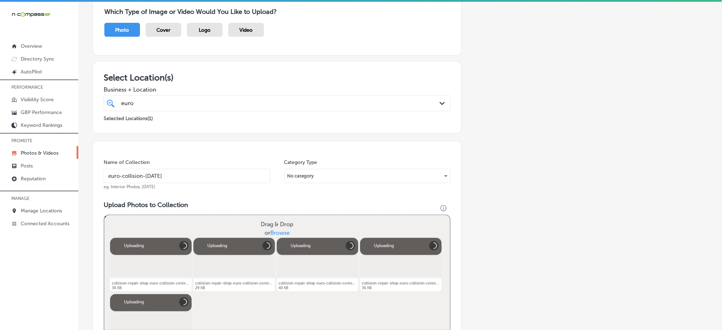
scroll to position [304, 0]
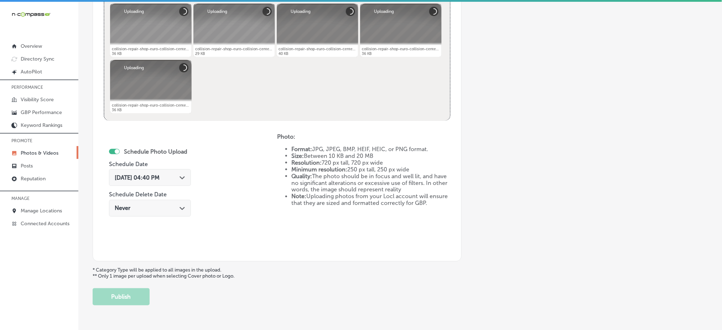
click at [167, 183] on div "[DATE] 04:40 PM Path Created with Sketch." at bounding box center [150, 177] width 82 height 17
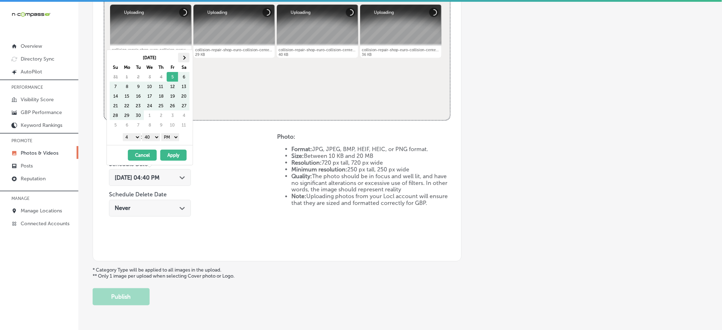
click at [182, 57] on th at bounding box center [183, 58] width 11 height 10
click at [130, 135] on select "1 2 3 4 5 6 7 8 9 10 11 12" at bounding box center [132, 137] width 18 height 8
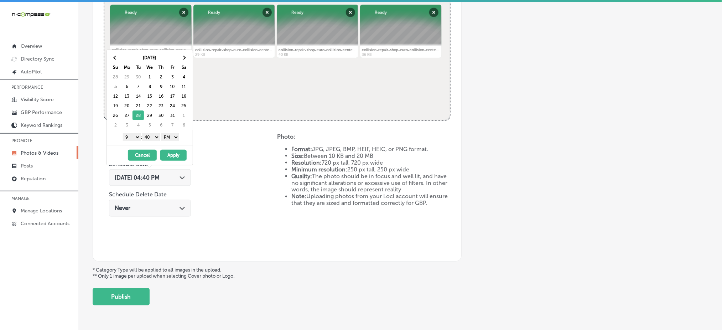
click at [160, 138] on select "00 10 20 30 40 50" at bounding box center [151, 137] width 18 height 8
click at [168, 151] on button "Apply" at bounding box center [173, 155] width 26 height 11
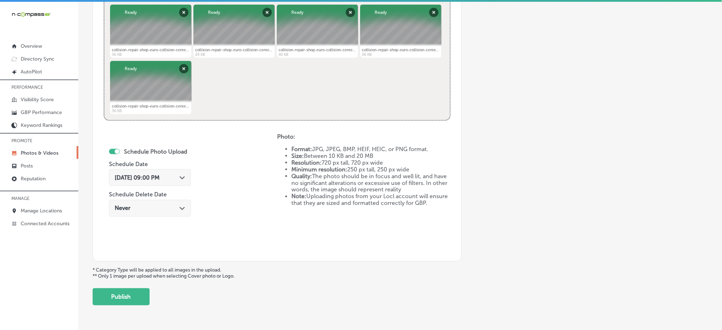
scroll to position [324, 0]
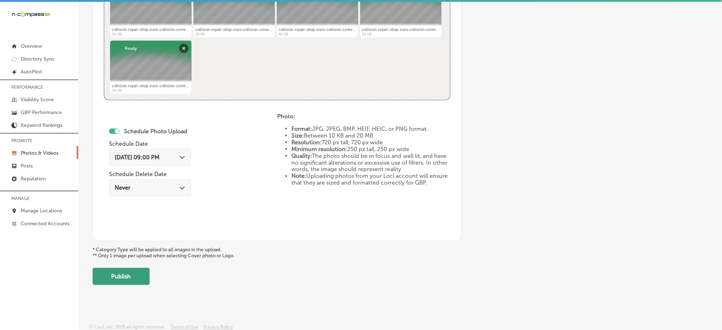
click at [138, 280] on button "Publish" at bounding box center [121, 276] width 57 height 17
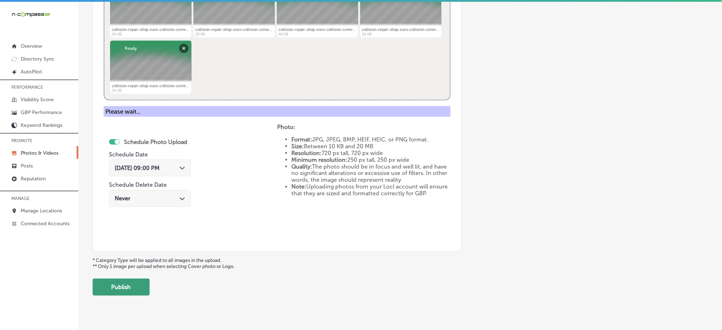
scroll to position [208, 0]
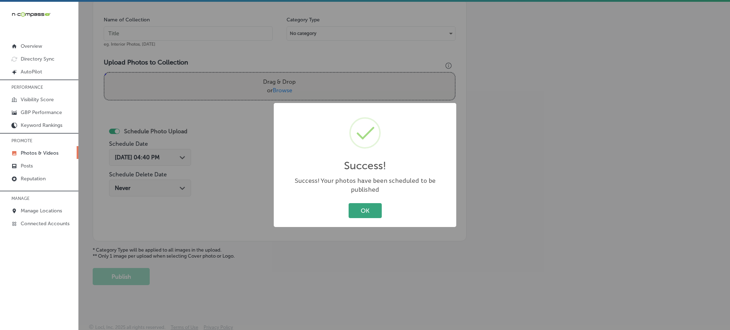
click at [354, 203] on button "OK" at bounding box center [365, 210] width 33 height 15
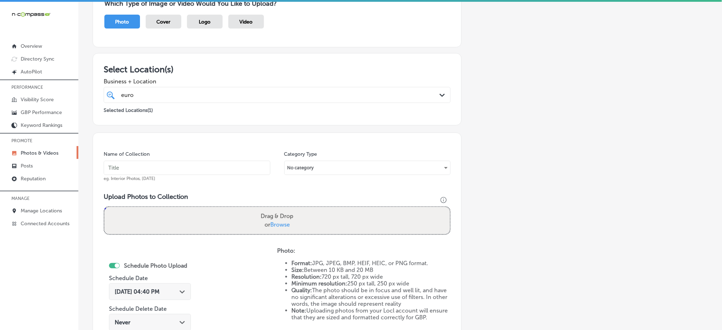
scroll to position [0, 0]
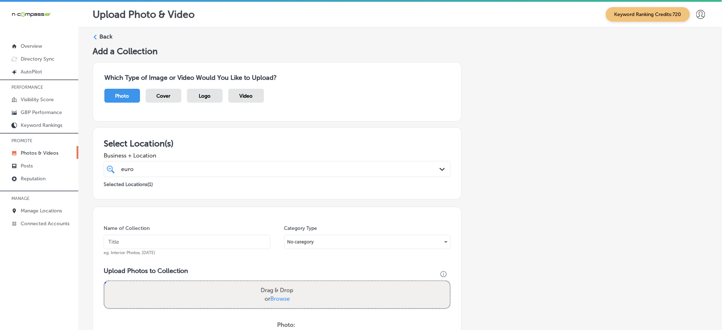
click at [297, 170] on div "euro euro" at bounding box center [261, 169] width 282 height 10
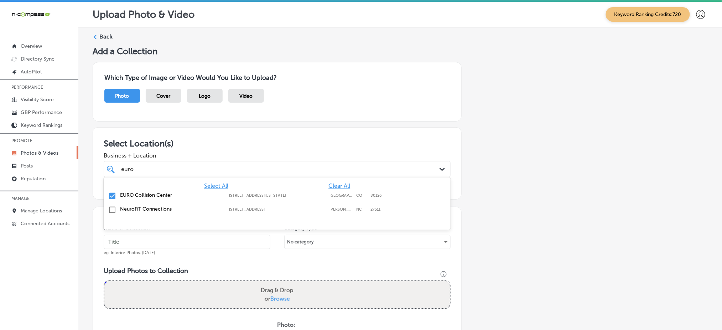
click at [297, 170] on div "euro euro" at bounding box center [261, 169] width 282 height 10
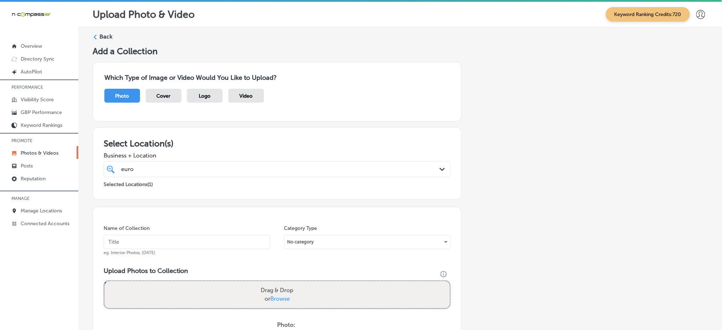
click at [248, 244] on input "text" at bounding box center [187, 242] width 167 height 14
paste input "euro-collision-[DATE]"
click at [248, 244] on input "euro-collision-[DATE]" at bounding box center [187, 242] width 167 height 14
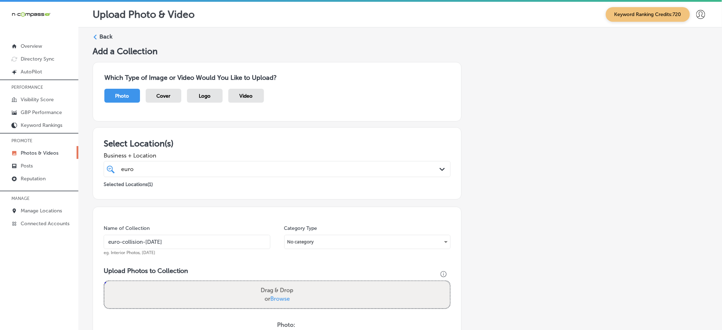
type input "euro-collision-[DATE]"
click at [275, 301] on span "Browse" at bounding box center [280, 298] width 20 height 7
click at [275, 283] on input "Drag & Drop or Browse" at bounding box center [277, 282] width 346 height 2
type input "C:\fakepath\auto-body-repair-euro-collision-center-highlands-ranch-co (1).jpg"
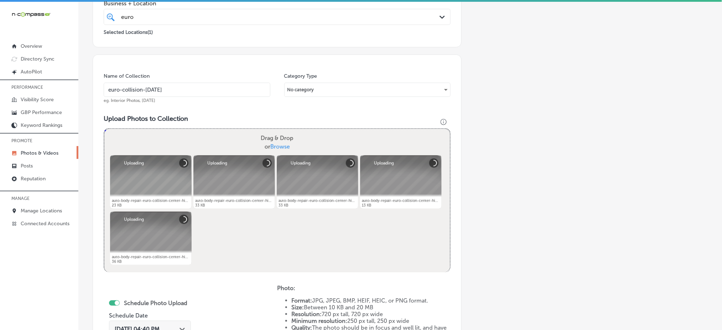
scroll to position [237, 0]
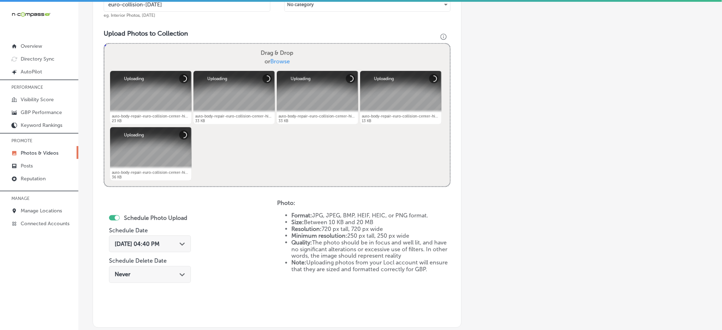
drag, startPoint x: 150, startPoint y: 241, endPoint x: 156, endPoint y: 222, distance: 20.6
click at [150, 241] on span "[DATE] 04:40 PM" at bounding box center [137, 244] width 45 height 7
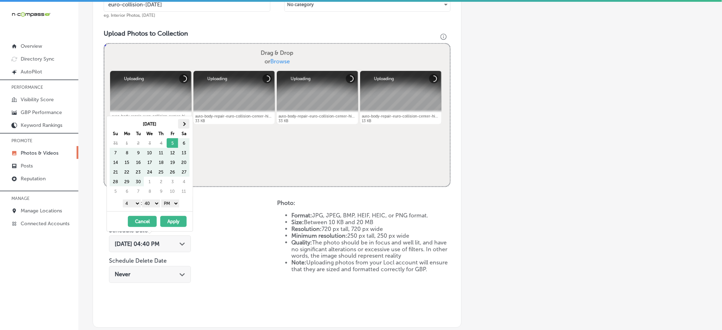
click at [182, 125] on th at bounding box center [183, 124] width 11 height 10
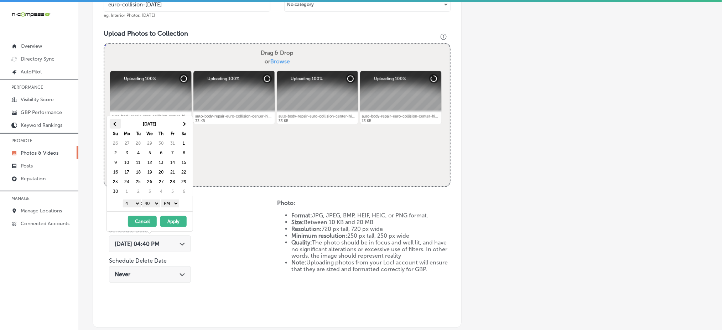
click at [117, 125] on th at bounding box center [115, 124] width 11 height 10
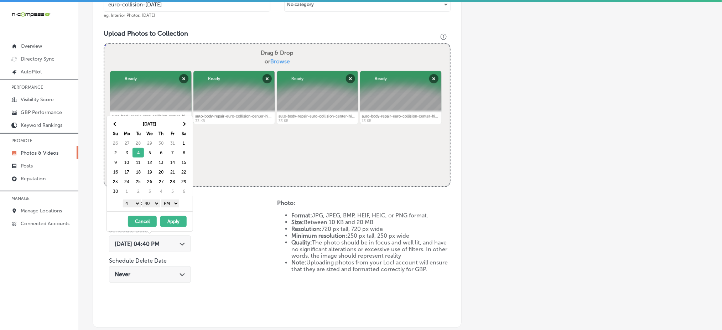
click at [137, 205] on select "1 2 3 4 5 6 7 8 9 10 11 12" at bounding box center [132, 204] width 18 height 8
click at [150, 205] on select "00 10 20 30 40 50" at bounding box center [151, 204] width 18 height 8
click at [164, 220] on button "Apply" at bounding box center [173, 221] width 26 height 11
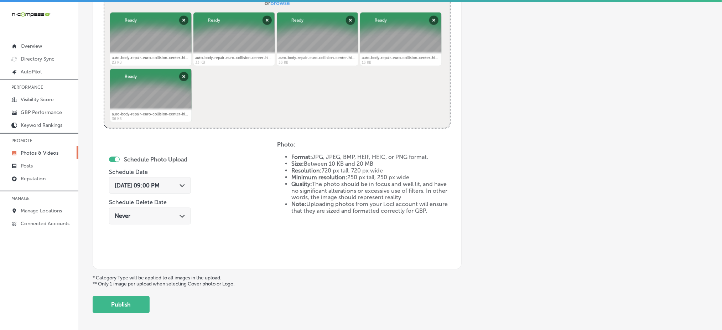
scroll to position [324, 0]
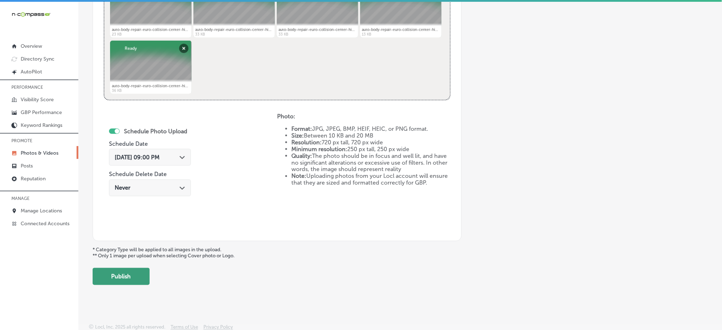
click at [125, 274] on button "Publish" at bounding box center [121, 276] width 57 height 17
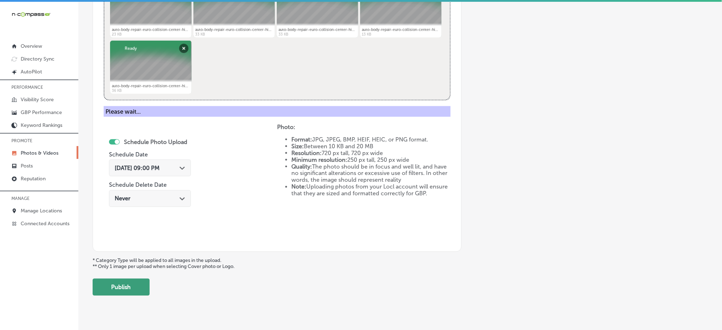
scroll to position [208, 0]
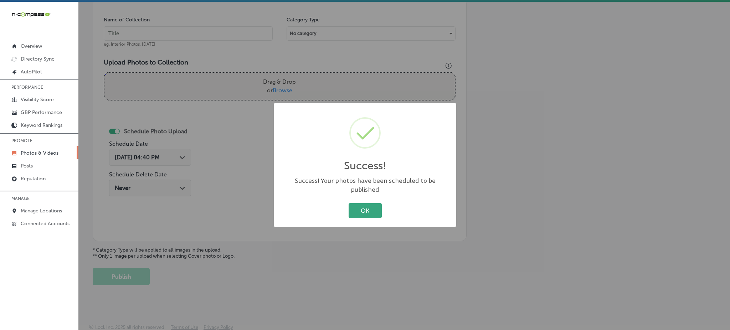
click at [360, 203] on button "OK" at bounding box center [365, 210] width 33 height 15
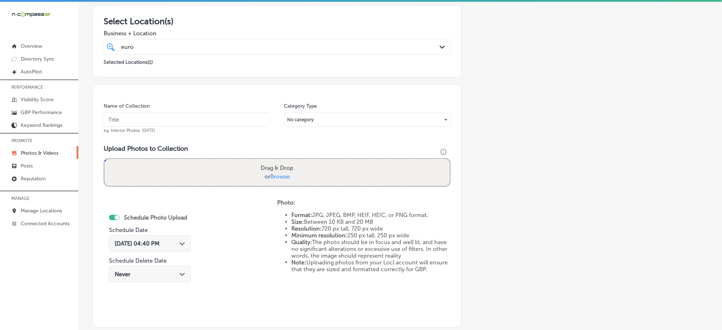
scroll to position [19, 0]
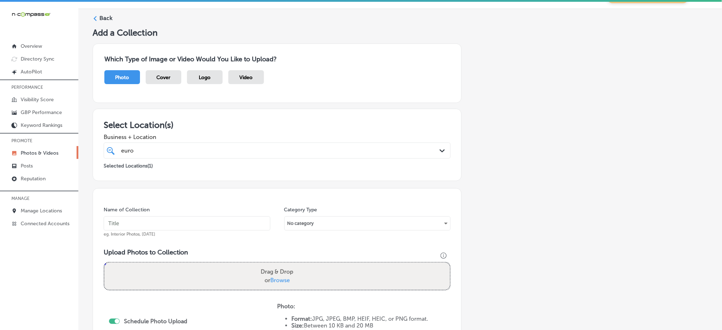
click at [175, 224] on input "text" at bounding box center [187, 223] width 167 height 14
paste input "euro-collision-[DATE]"
type input "euro-collision-[DATE]"
click at [285, 280] on span "Browse" at bounding box center [280, 280] width 20 height 7
click at [285, 265] on input "Drag & Drop or Browse" at bounding box center [277, 264] width 346 height 2
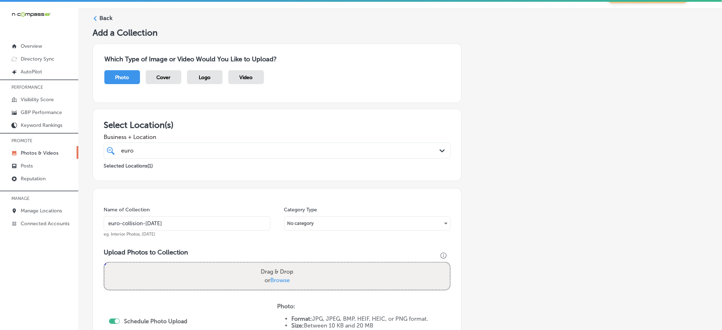
type input "C:\fakepath\auto-body-repair-euro-collision-center-highlands-ranch-co (6).jpg"
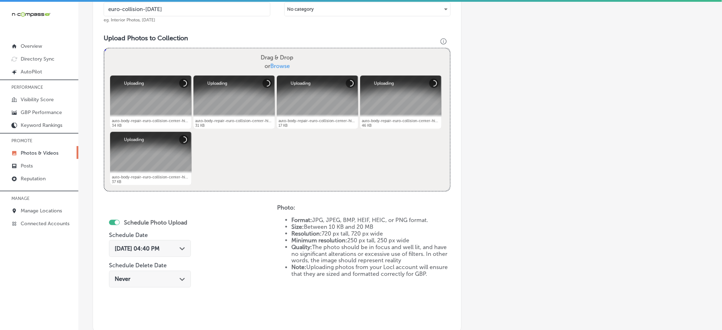
scroll to position [256, 0]
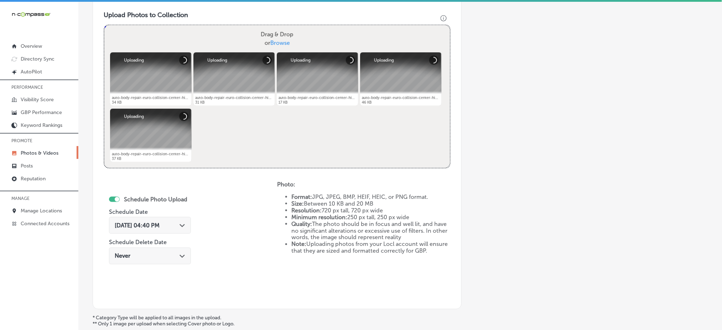
click at [150, 228] on div "[DATE] 04:40 PM Path Created with Sketch." at bounding box center [150, 225] width 82 height 17
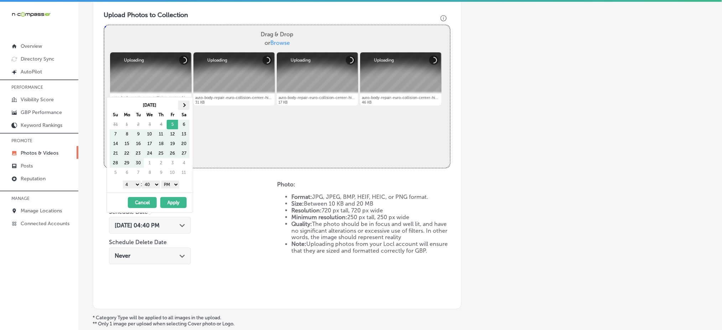
click at [184, 102] on th at bounding box center [183, 105] width 11 height 10
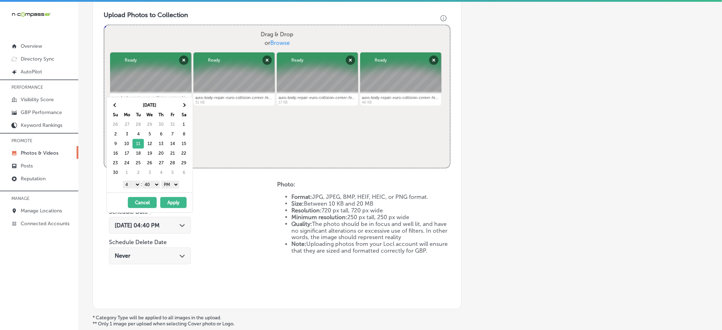
click at [133, 185] on select "1 2 3 4 5 6 7 8 9 10 11 12" at bounding box center [132, 185] width 18 height 8
click at [152, 182] on select "00 10 20 30 40 50" at bounding box center [151, 185] width 18 height 8
click at [169, 200] on button "Apply" at bounding box center [173, 202] width 26 height 11
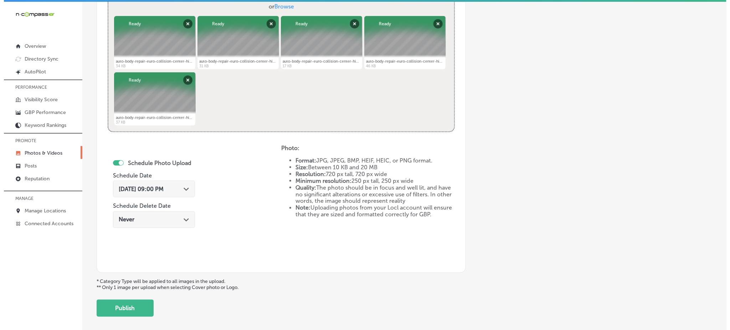
scroll to position [324, 0]
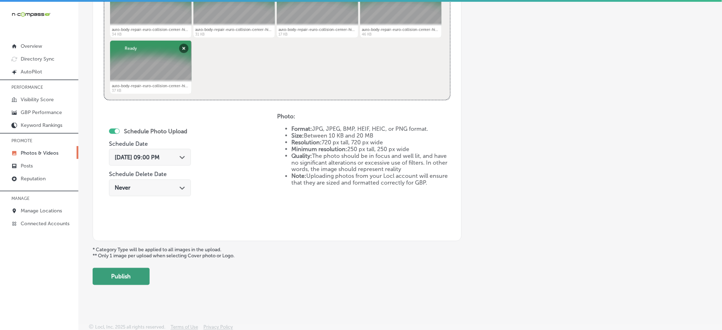
click at [139, 282] on button "Publish" at bounding box center [121, 276] width 57 height 17
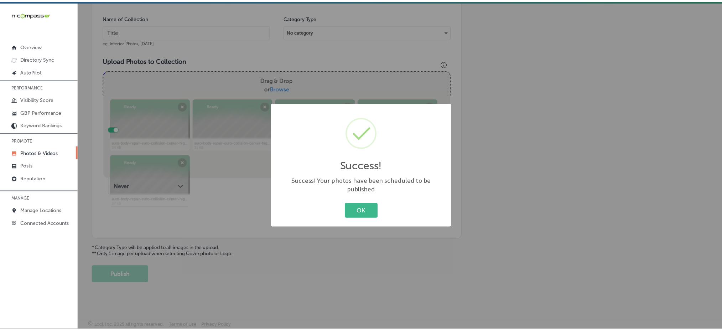
scroll to position [208, 0]
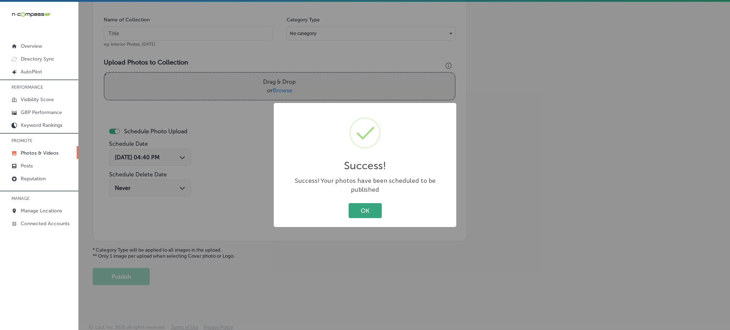
click at [357, 205] on button "OK" at bounding box center [365, 210] width 33 height 15
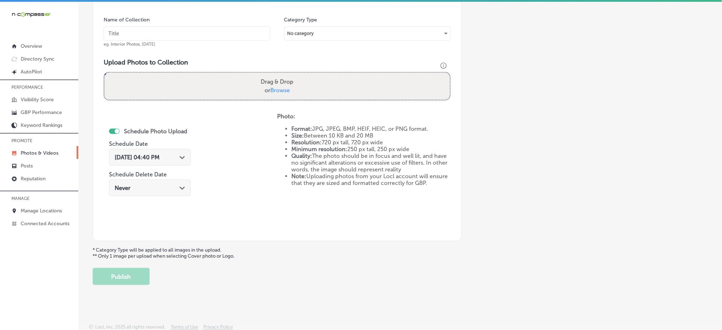
scroll to position [19, 0]
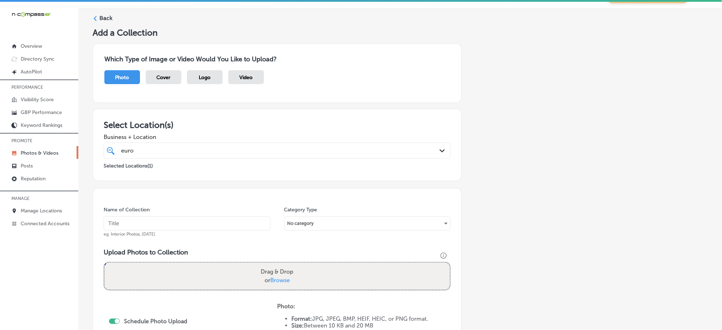
click at [183, 219] on input "text" at bounding box center [187, 223] width 167 height 14
paste input "euro-collision-[DATE]"
type input "euro-collision-[DATE]"
click at [278, 277] on span "Browse" at bounding box center [280, 280] width 20 height 7
click at [278, 265] on input "Drag & Drop or Browse" at bounding box center [277, 264] width 346 height 2
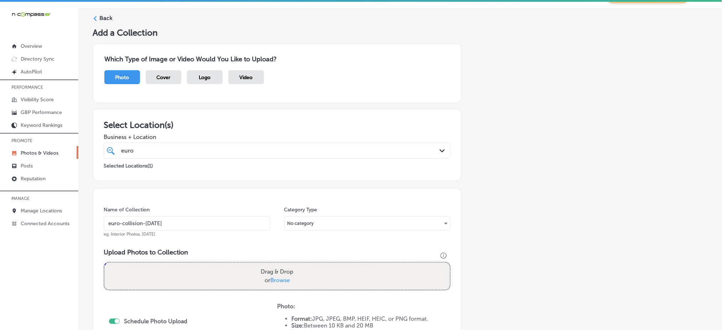
type input "C:\fakepath\auto-body-repair-euro-collision-center-highlands-ranch-co (11).jpg"
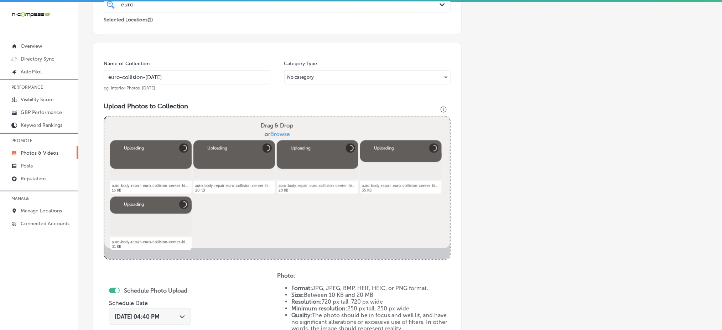
scroll to position [208, 0]
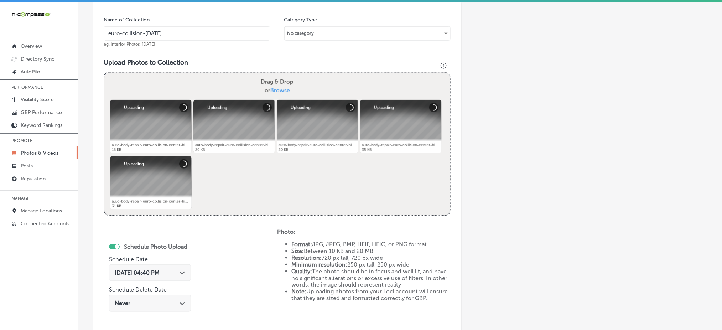
click at [127, 273] on span "[DATE] 04:40 PM" at bounding box center [137, 272] width 45 height 7
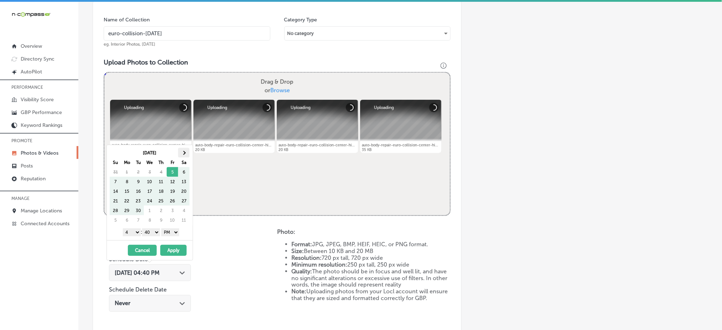
click at [182, 153] on span at bounding box center [184, 153] width 4 height 4
click at [128, 234] on select "1 2 3 4 5 6 7 8 9 10 11 12" at bounding box center [132, 232] width 18 height 8
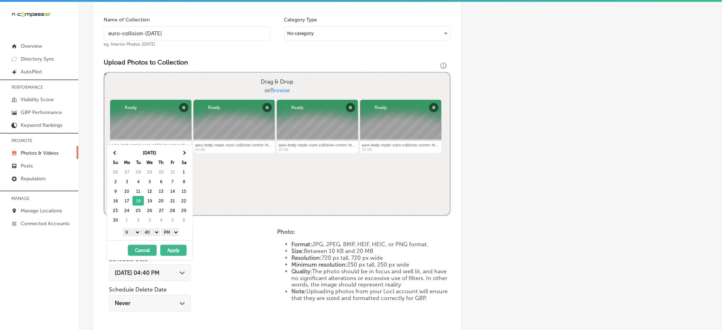
click at [150, 232] on select "00 10 20 30 40 50" at bounding box center [151, 232] width 18 height 8
click at [174, 249] on button "Apply" at bounding box center [173, 250] width 26 height 11
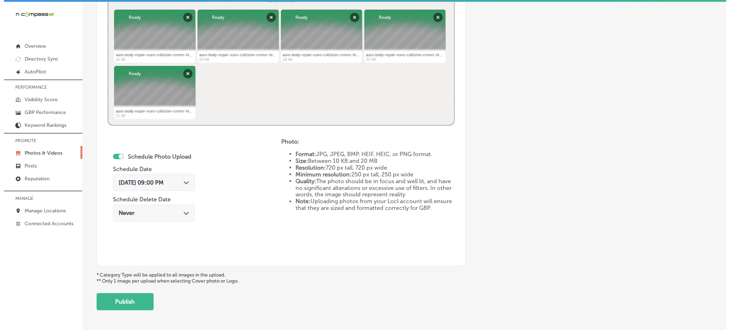
scroll to position [324, 0]
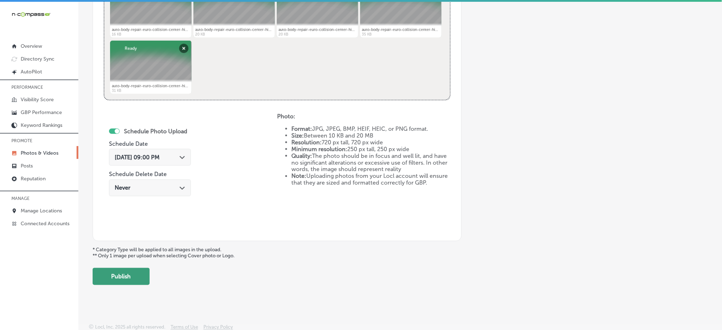
click at [105, 276] on button "Publish" at bounding box center [121, 276] width 57 height 17
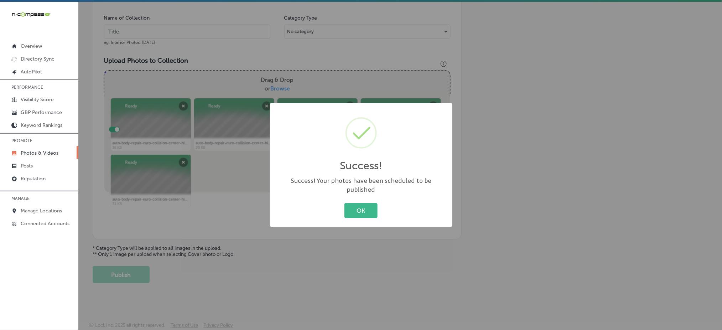
scroll to position [208, 0]
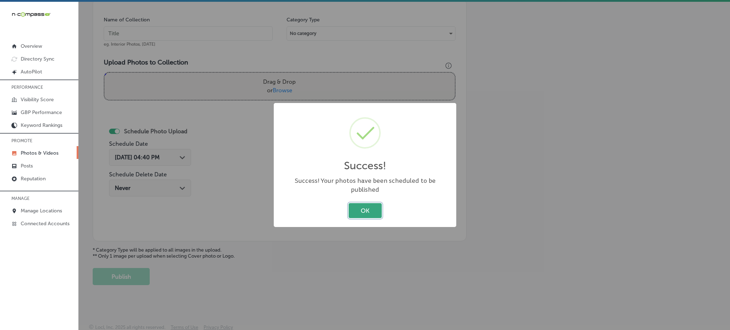
click at [373, 203] on button "OK" at bounding box center [365, 210] width 33 height 15
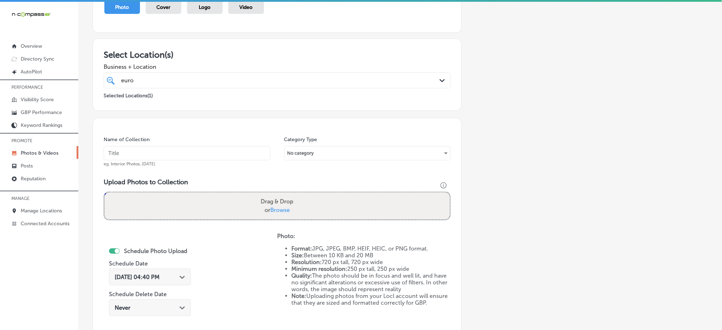
scroll to position [0, 0]
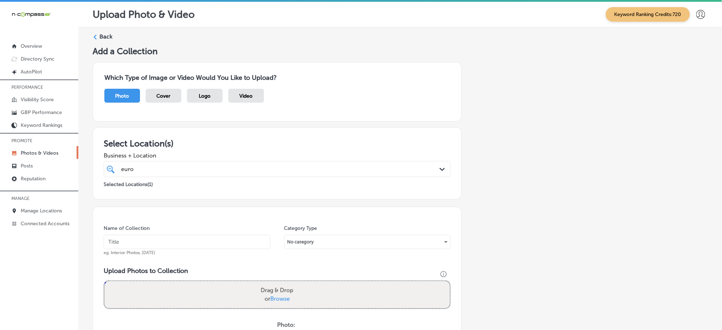
click at [196, 243] on input "text" at bounding box center [187, 242] width 167 height 14
paste input "euro-collision-[DATE]"
type input "euro-collision-[DATE]"
click at [272, 297] on span "Browse" at bounding box center [280, 298] width 20 height 7
click at [272, 283] on input "Drag & Drop or Browse" at bounding box center [277, 282] width 346 height 2
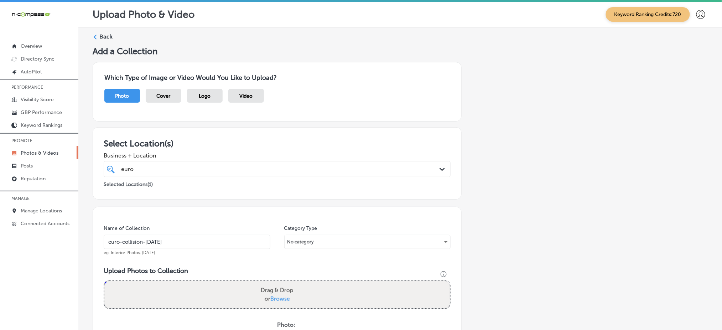
type input "C:\fakepath\auto-body-repair-euro-collision-center-highlands-ranch-co (16).jpg"
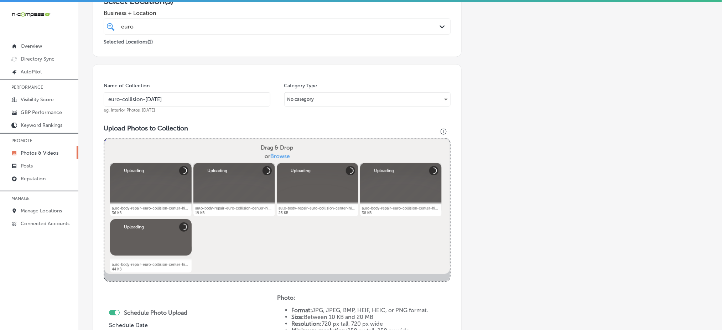
scroll to position [324, 0]
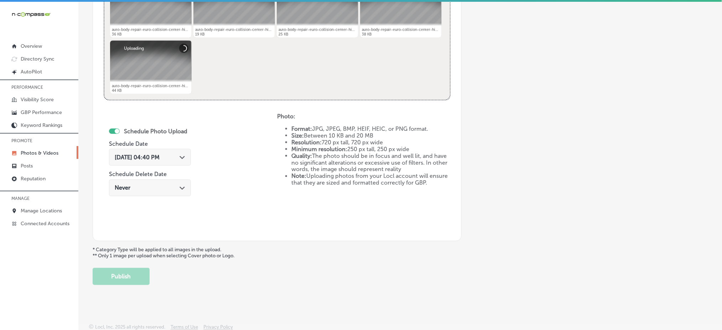
click at [177, 154] on div "[DATE] 04:40 PM Path Created with Sketch." at bounding box center [150, 157] width 71 height 7
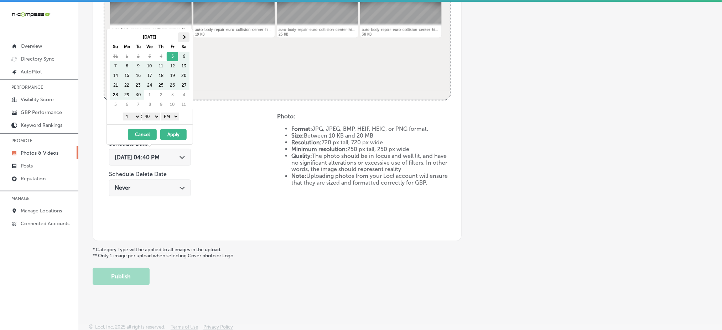
click at [186, 38] on th at bounding box center [183, 37] width 11 height 10
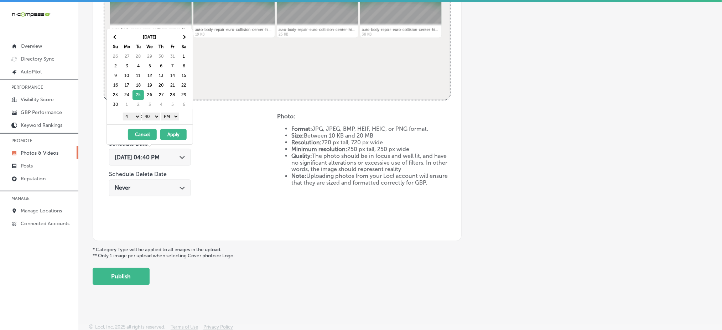
click at [130, 115] on select "1 2 3 4 5 6 7 8 9 10 11 12" at bounding box center [132, 117] width 18 height 8
click at [150, 116] on select "00 10 20 30 40 50" at bounding box center [151, 117] width 18 height 8
click at [180, 135] on button "Apply" at bounding box center [173, 134] width 26 height 11
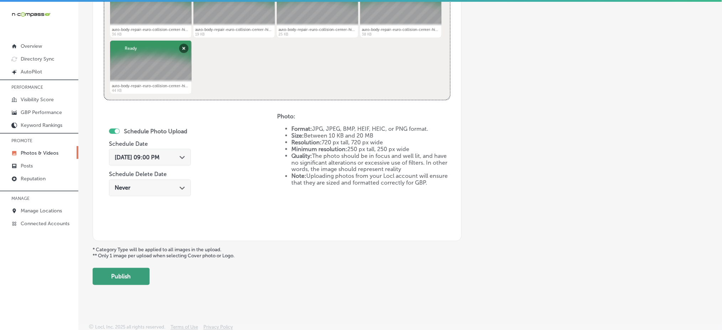
click at [124, 283] on button "Publish" at bounding box center [121, 276] width 57 height 17
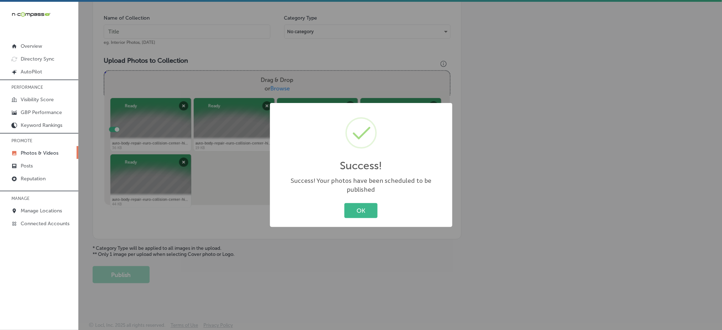
scroll to position [208, 0]
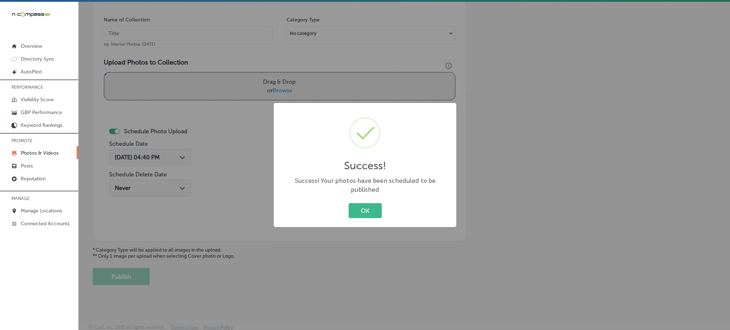
click at [629, 156] on div "Success! × Success! Your photos have been scheduled to be published OK Cancel" at bounding box center [365, 165] width 730 height 330
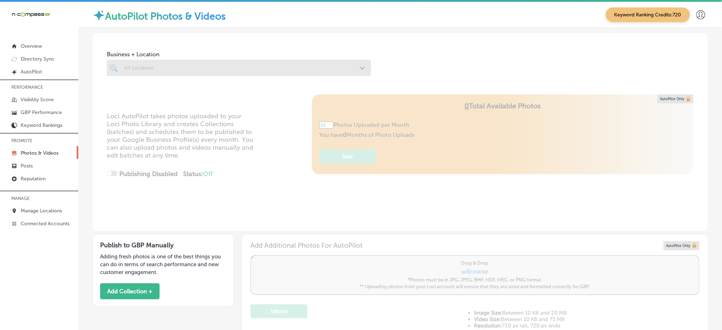
scroll to position [1, 0]
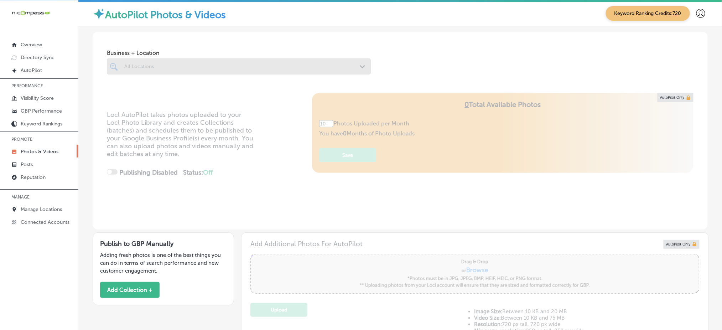
type input "5"
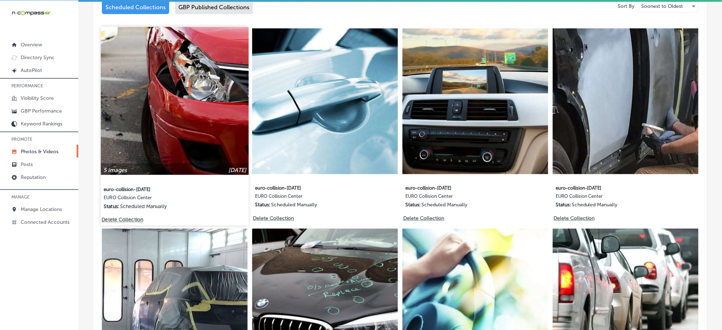
scroll to position [396, 0]
